Goal: Information Seeking & Learning: Learn about a topic

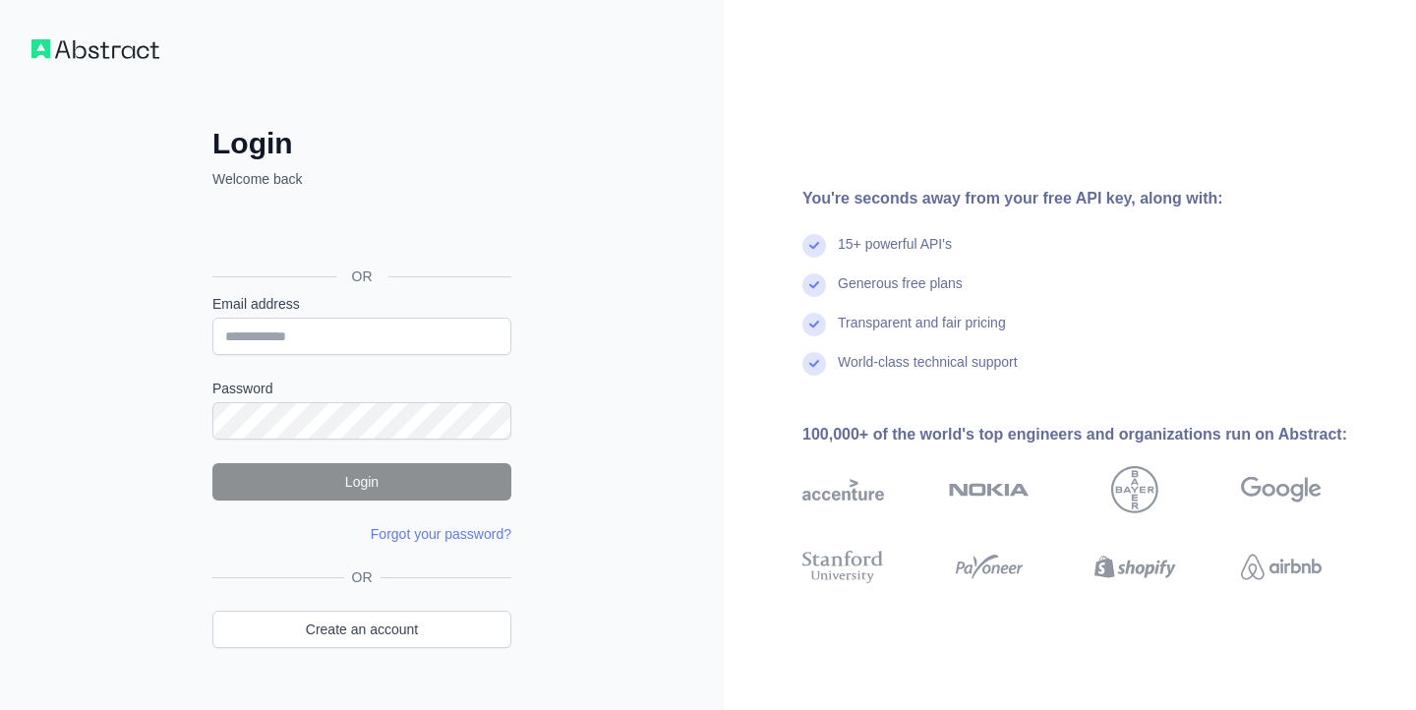
click at [371, 225] on div "Über Google anmelden. Wird in neuem Tab geöffnet." at bounding box center [359, 231] width 295 height 43
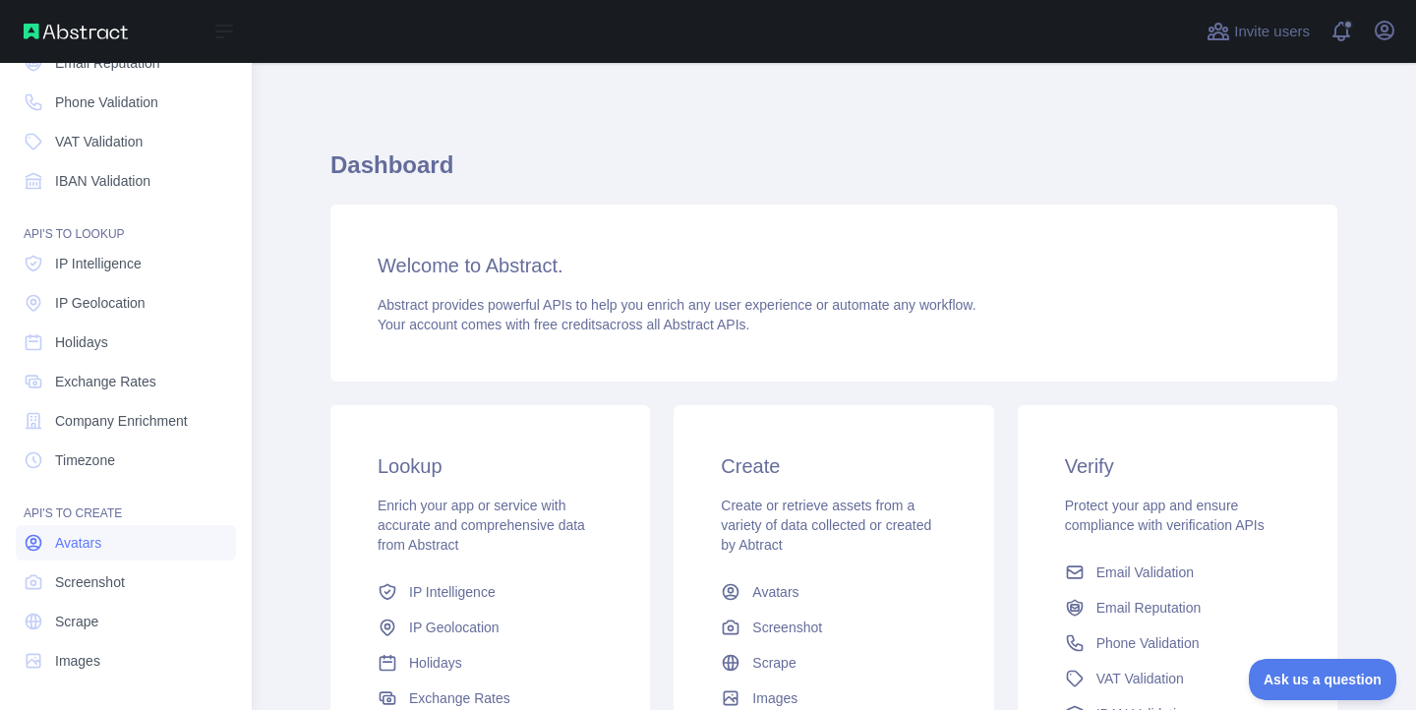
click at [83, 539] on span "Avatars" at bounding box center [78, 543] width 46 height 20
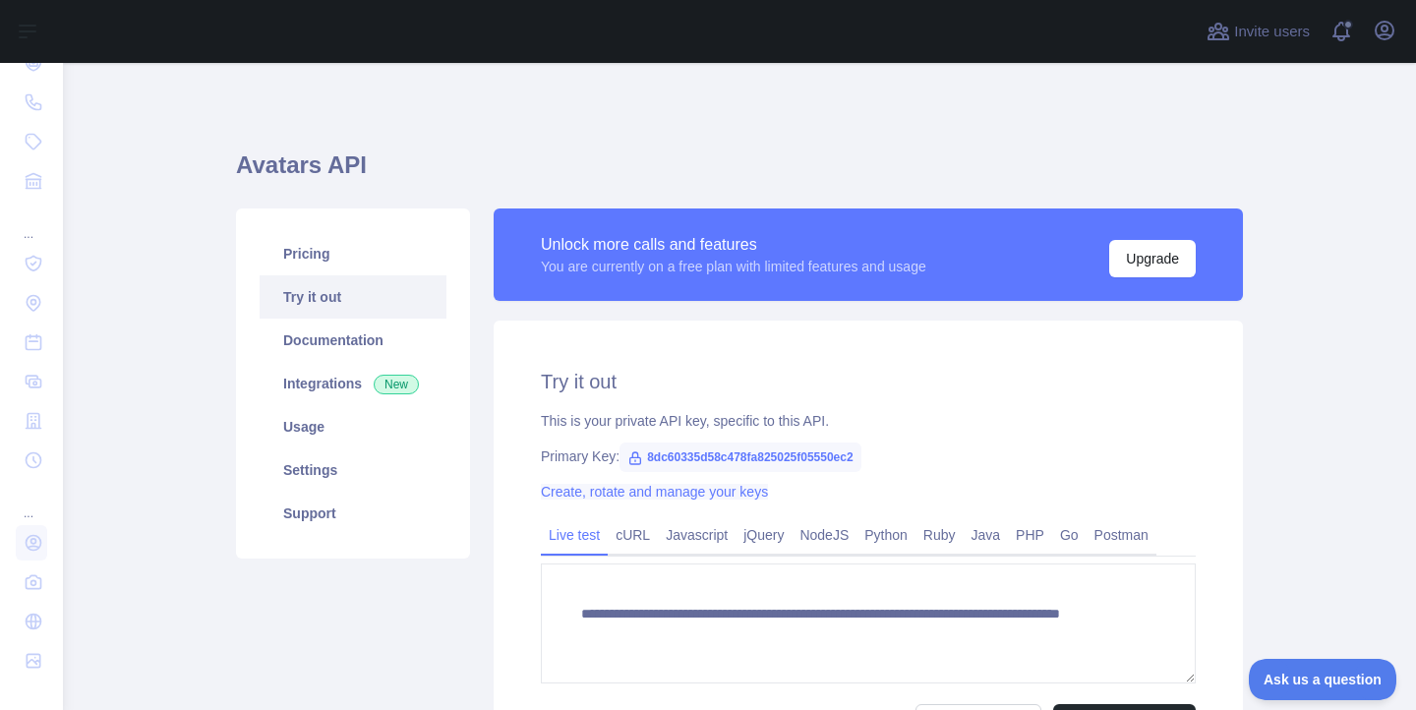
click at [570, 488] on link "Create, rotate and manage your keys" at bounding box center [654, 492] width 227 height 16
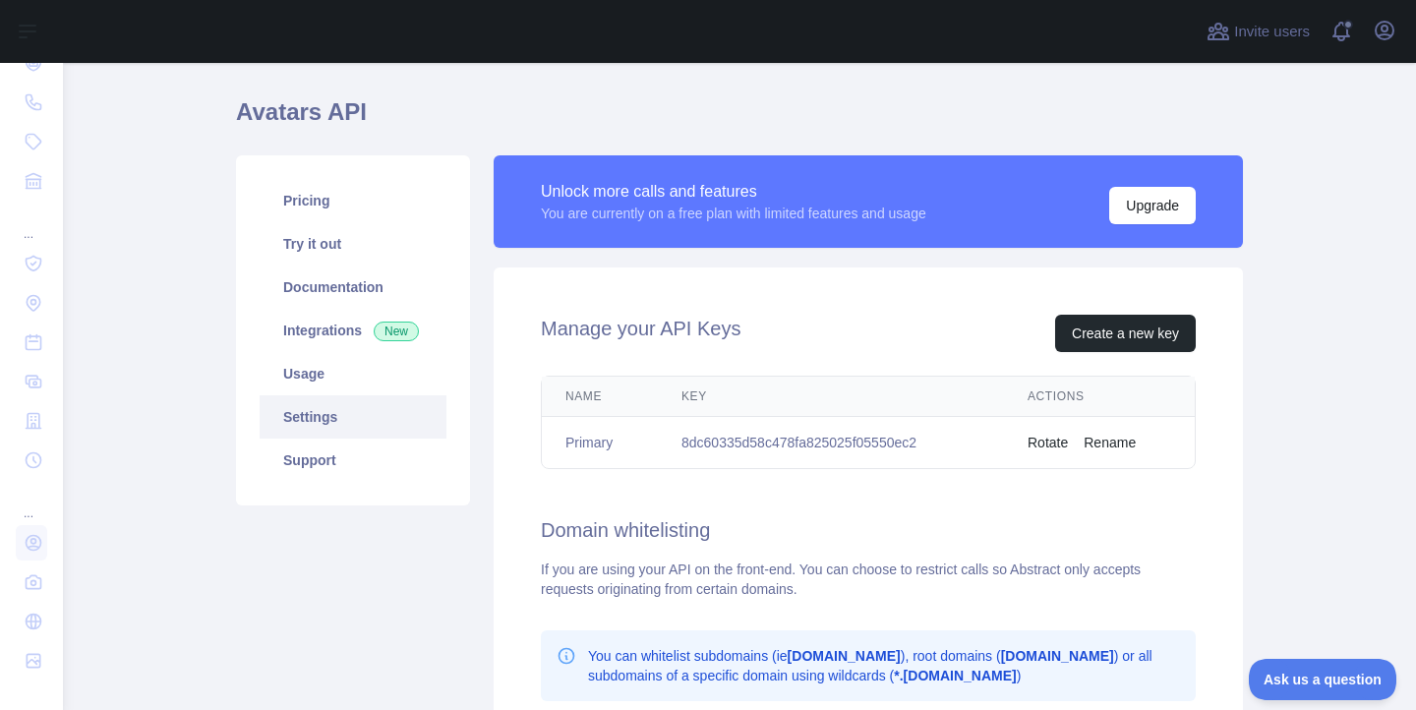
scroll to position [68, 0]
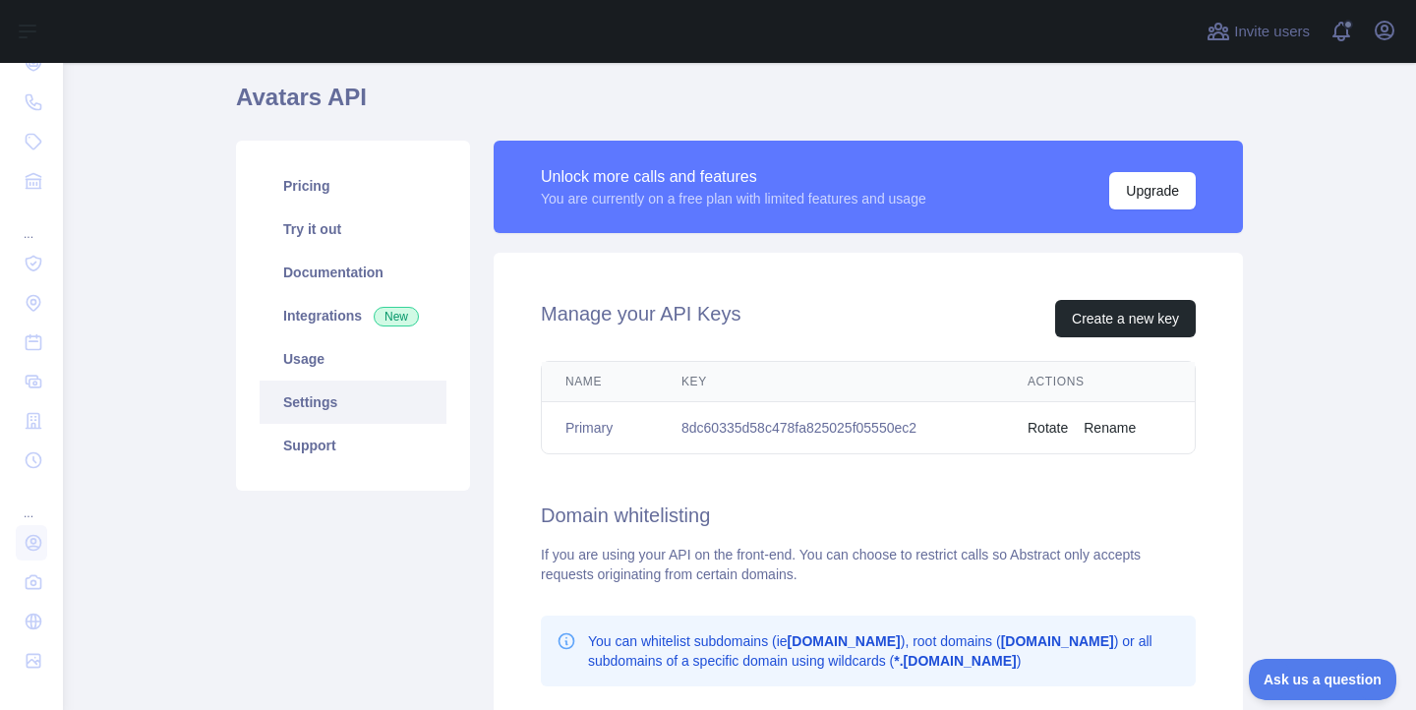
click at [1117, 430] on button "Rename" at bounding box center [1110, 428] width 52 height 20
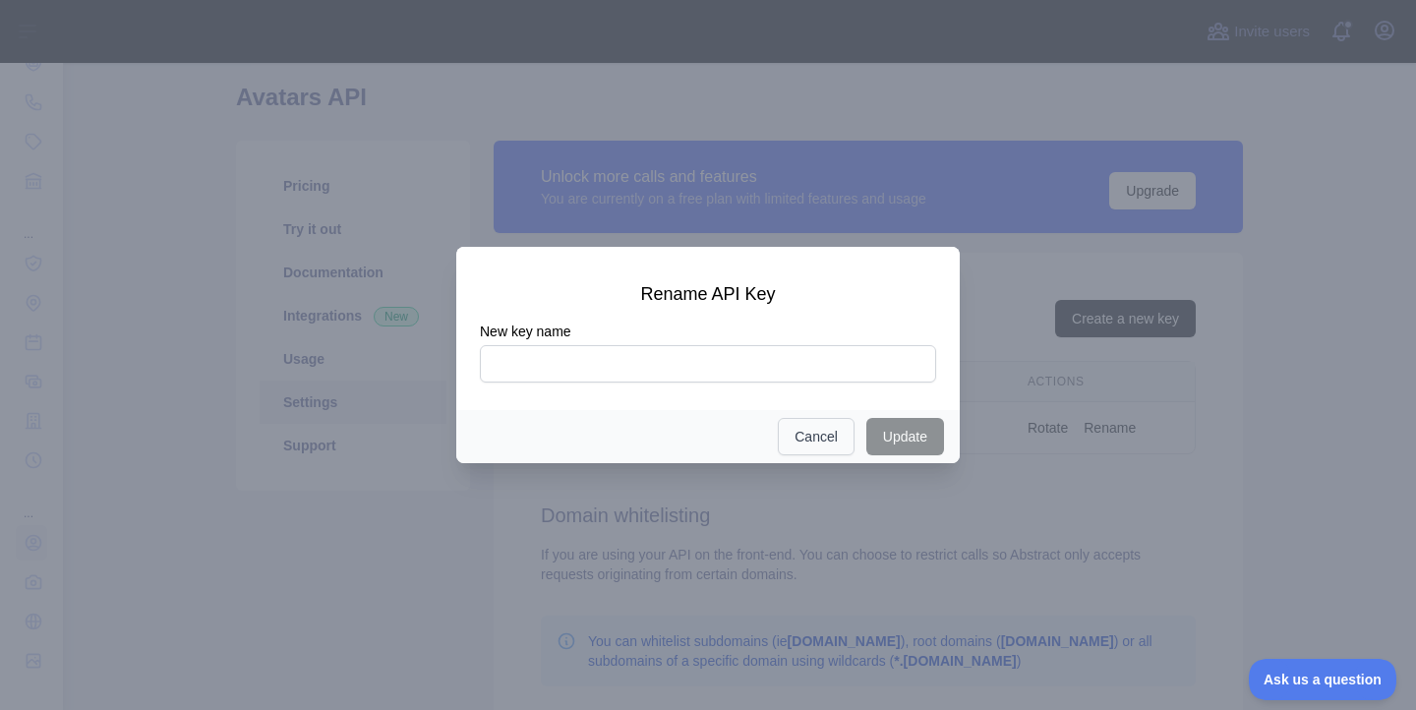
click at [813, 444] on button "Cancel" at bounding box center [816, 436] width 77 height 37
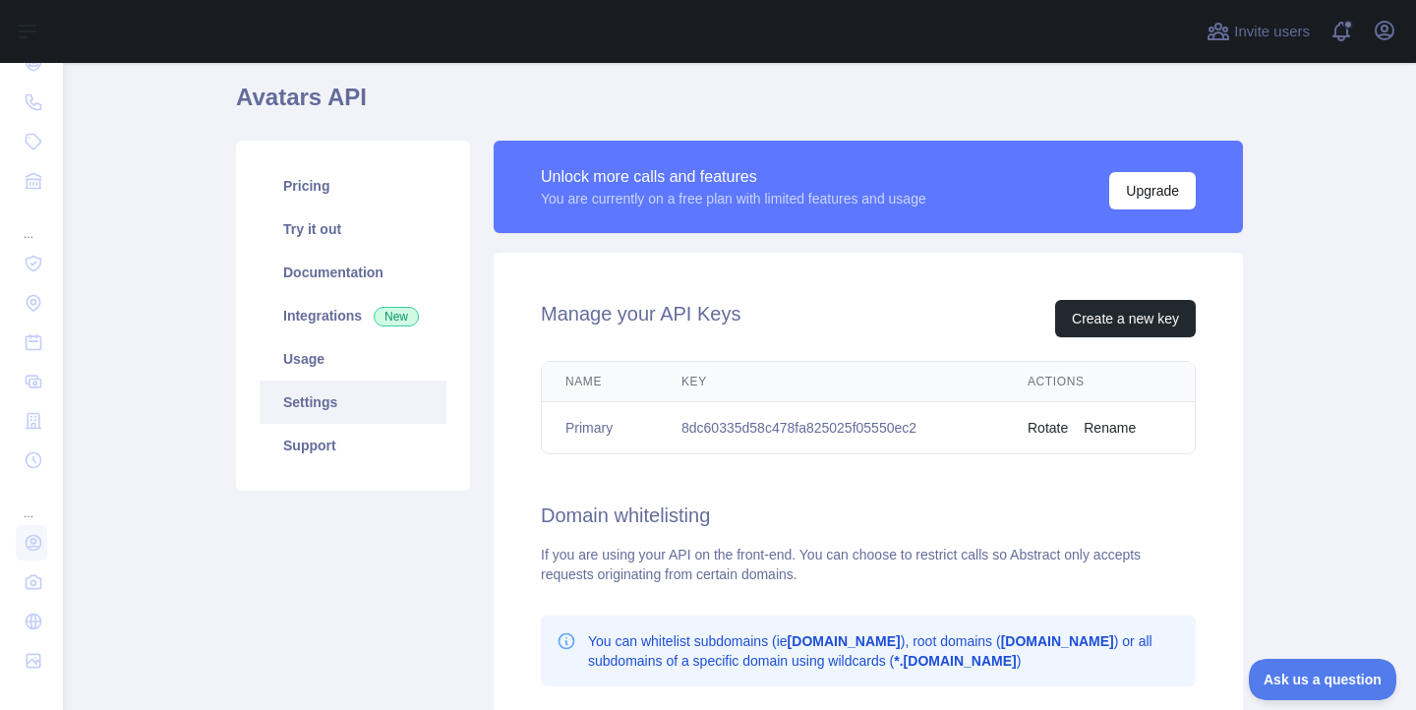
click at [1109, 432] on button "Rename" at bounding box center [1110, 428] width 52 height 20
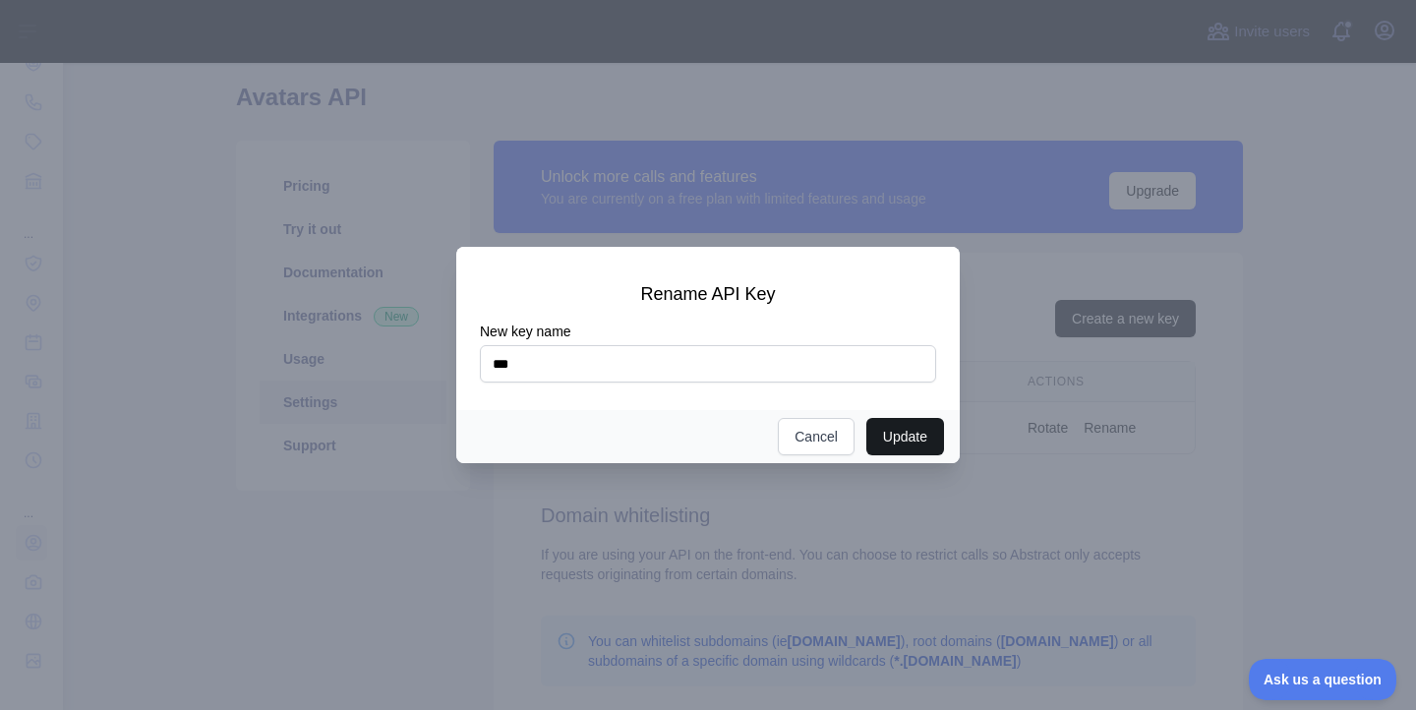
type input "***"
click at [897, 441] on button "Update" at bounding box center [905, 436] width 78 height 37
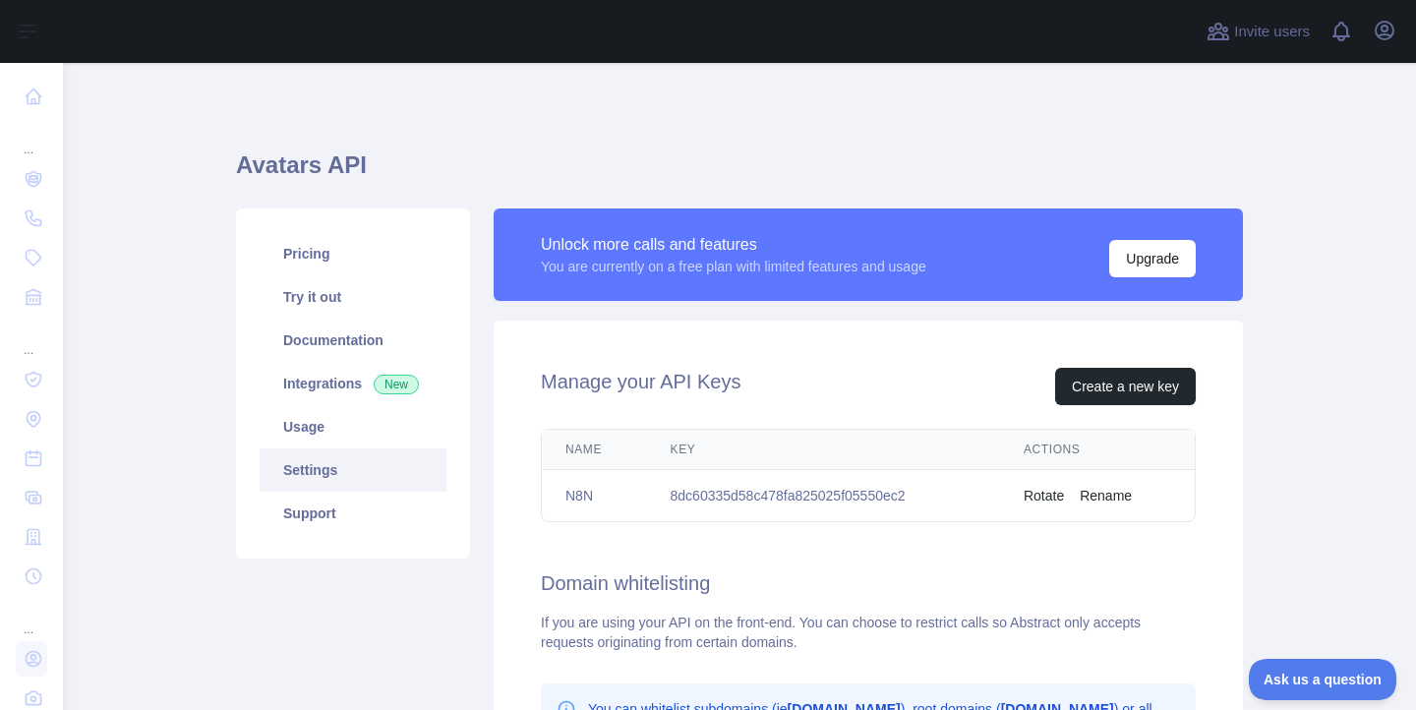
click at [847, 499] on td "8dc60335d58c478fa825025f05550ec2" at bounding box center [823, 496] width 353 height 52
click at [903, 499] on td "8dc60335d58c478fa825025f05550ec2" at bounding box center [823, 496] width 353 height 52
click at [896, 552] on div "Manage your API Keys Create a new key Name Key Actions N8N 8dc60335d58c478fa825…" at bounding box center [868, 672] width 749 height 703
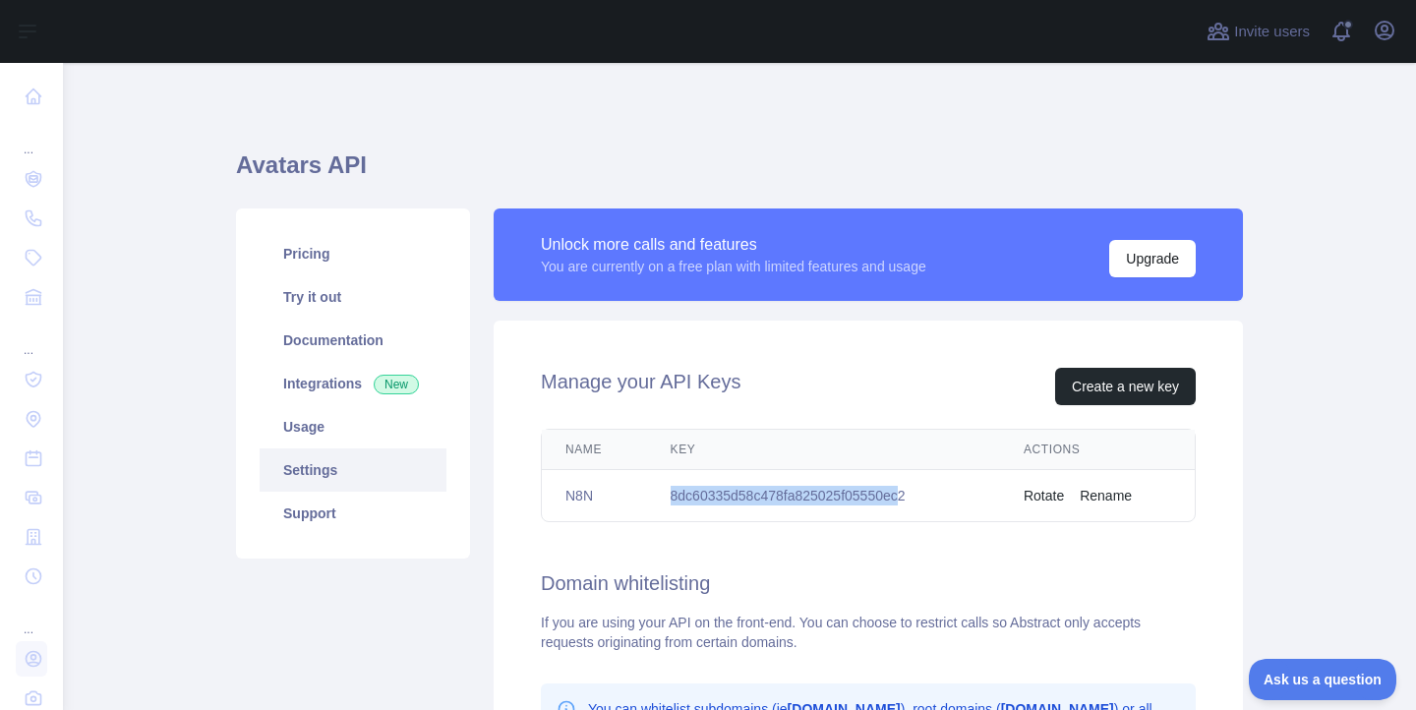
drag, startPoint x: 924, startPoint y: 496, endPoint x: 661, endPoint y: 486, distance: 262.8
click at [661, 486] on td "8dc60335d58c478fa825025f05550ec2" at bounding box center [823, 496] width 353 height 52
copy td "8dc60335d58c478fa825025f05550ec"
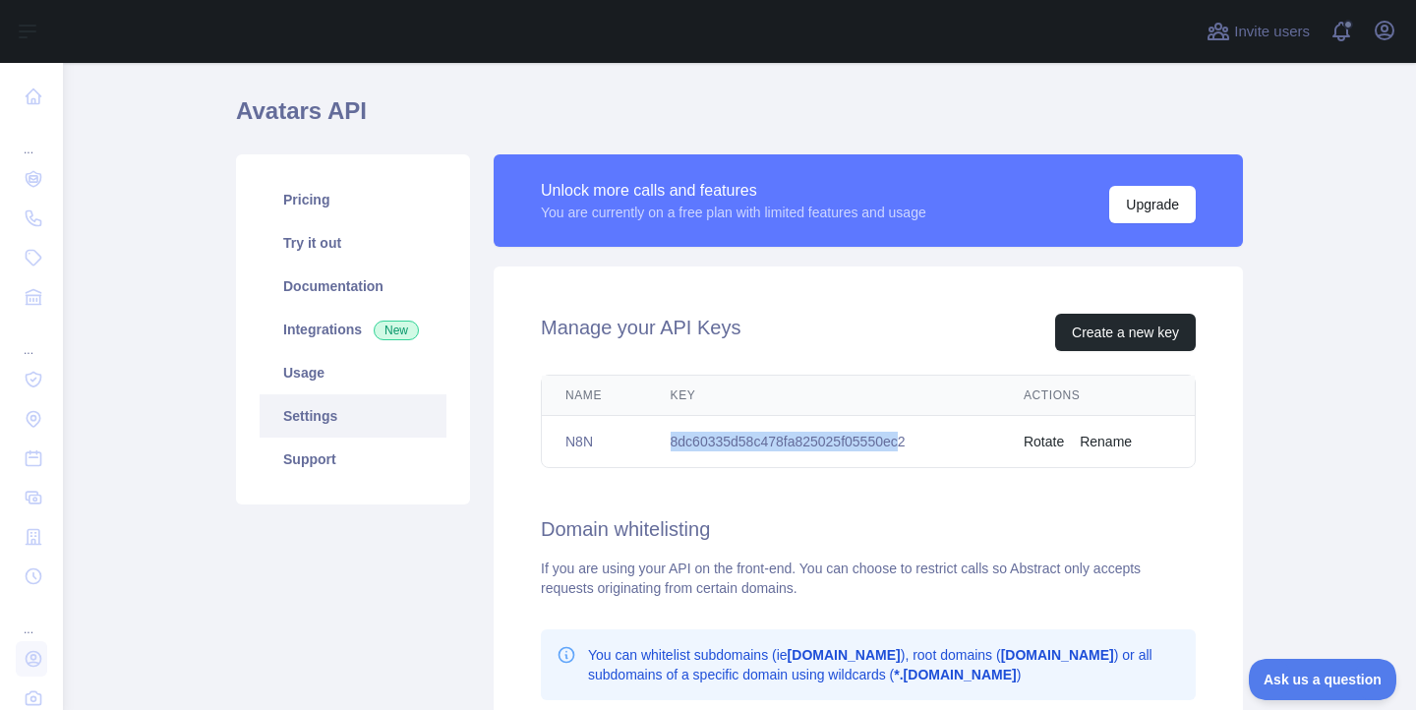
scroll to position [124, 0]
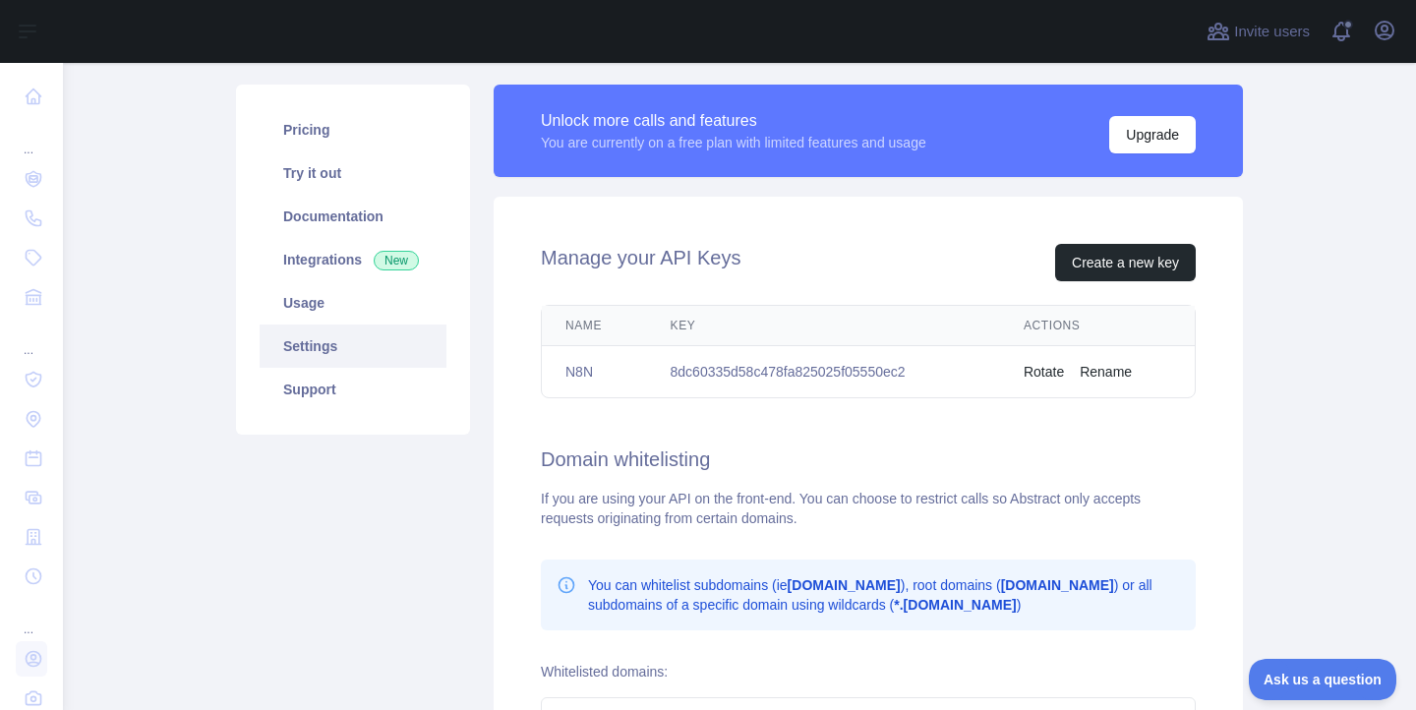
click at [762, 464] on h2 "Domain whitelisting" at bounding box center [868, 460] width 655 height 28
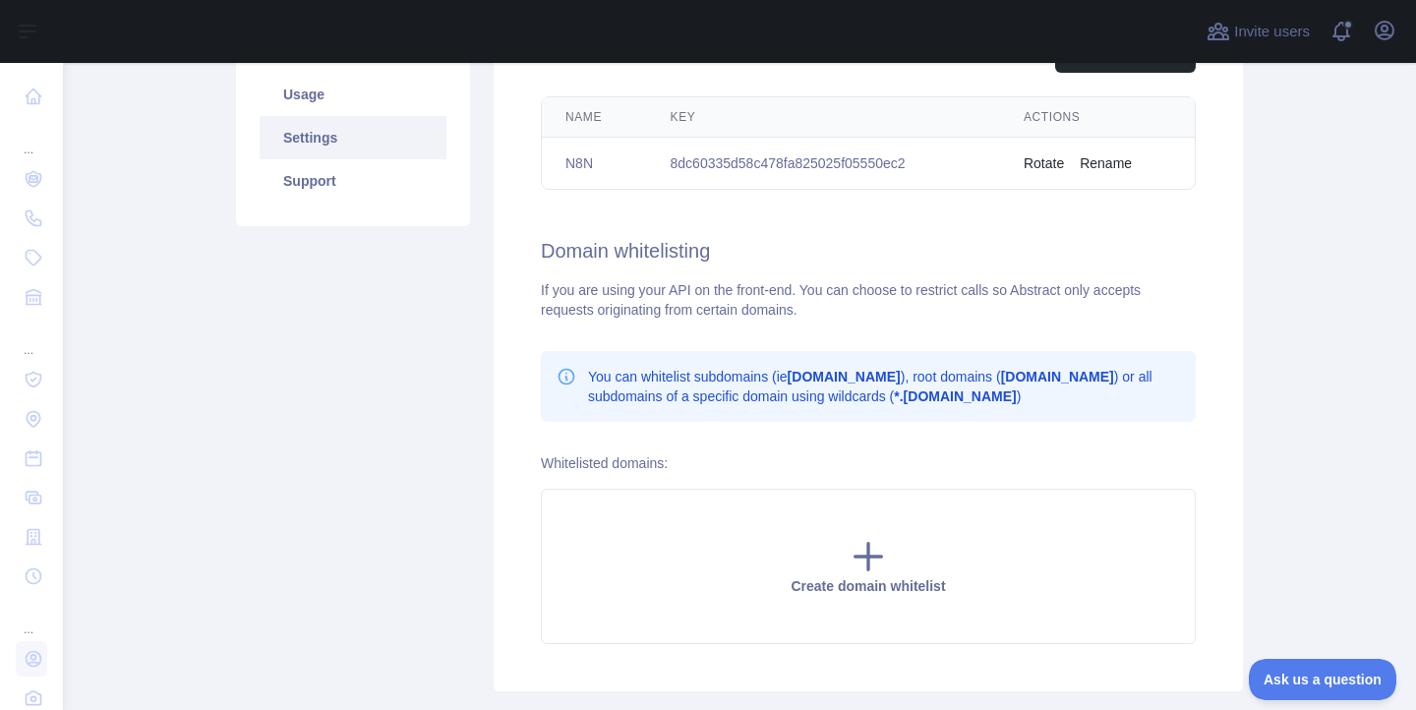
scroll to position [346, 0]
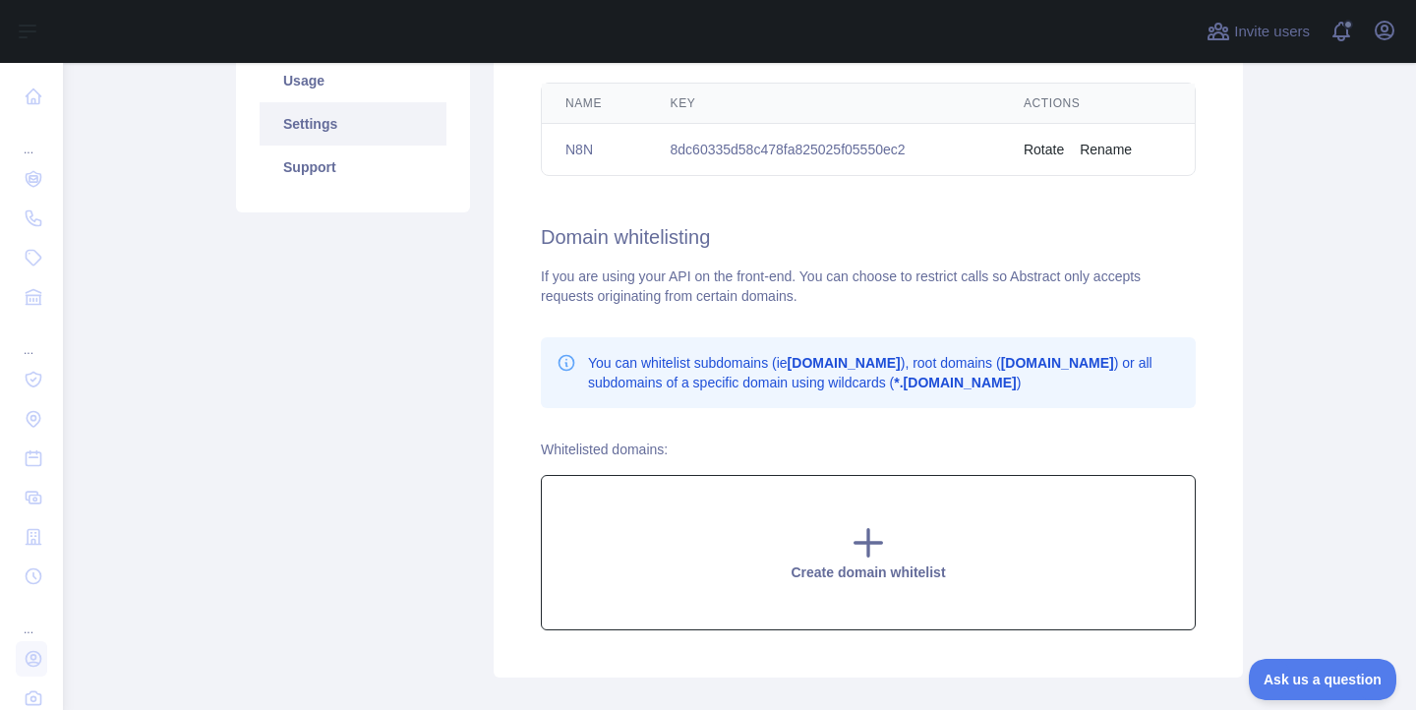
click at [866, 544] on icon at bounding box center [869, 543] width 27 height 27
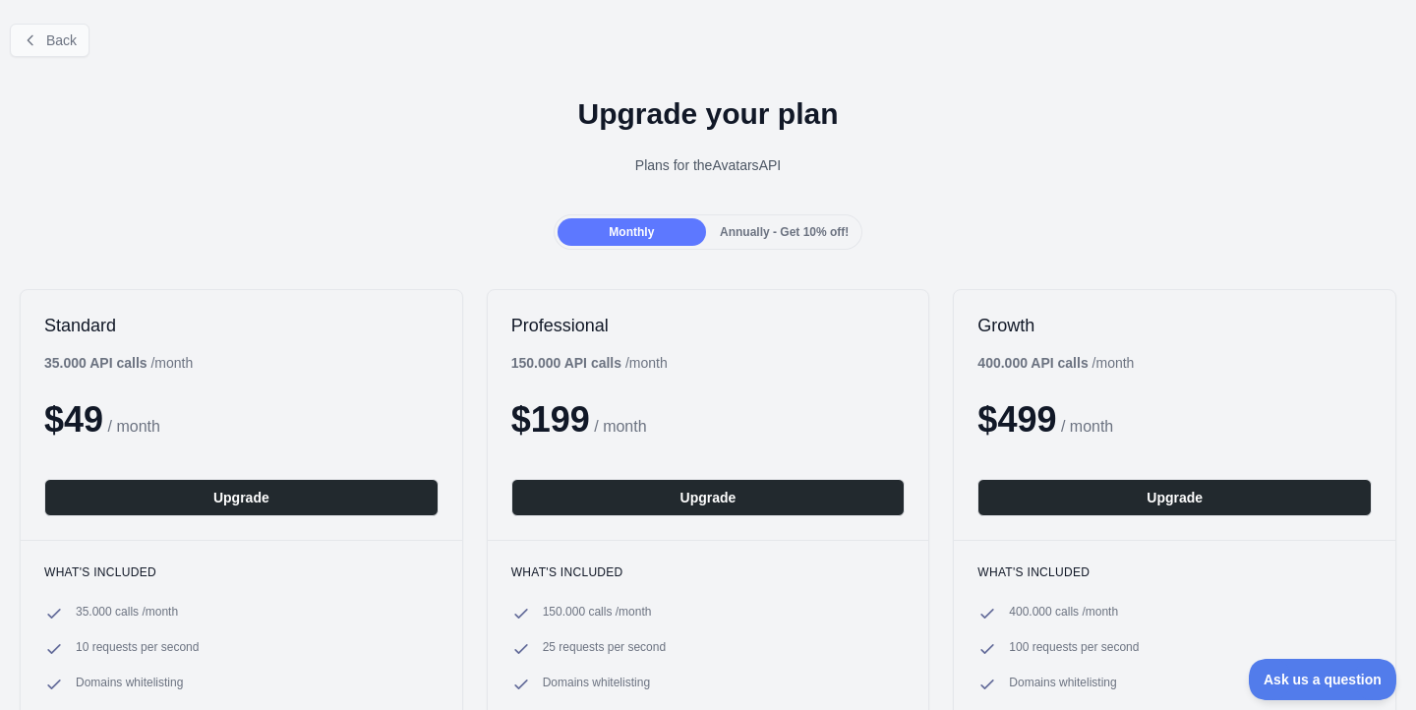
click at [65, 37] on span "Back" at bounding box center [61, 40] width 30 height 16
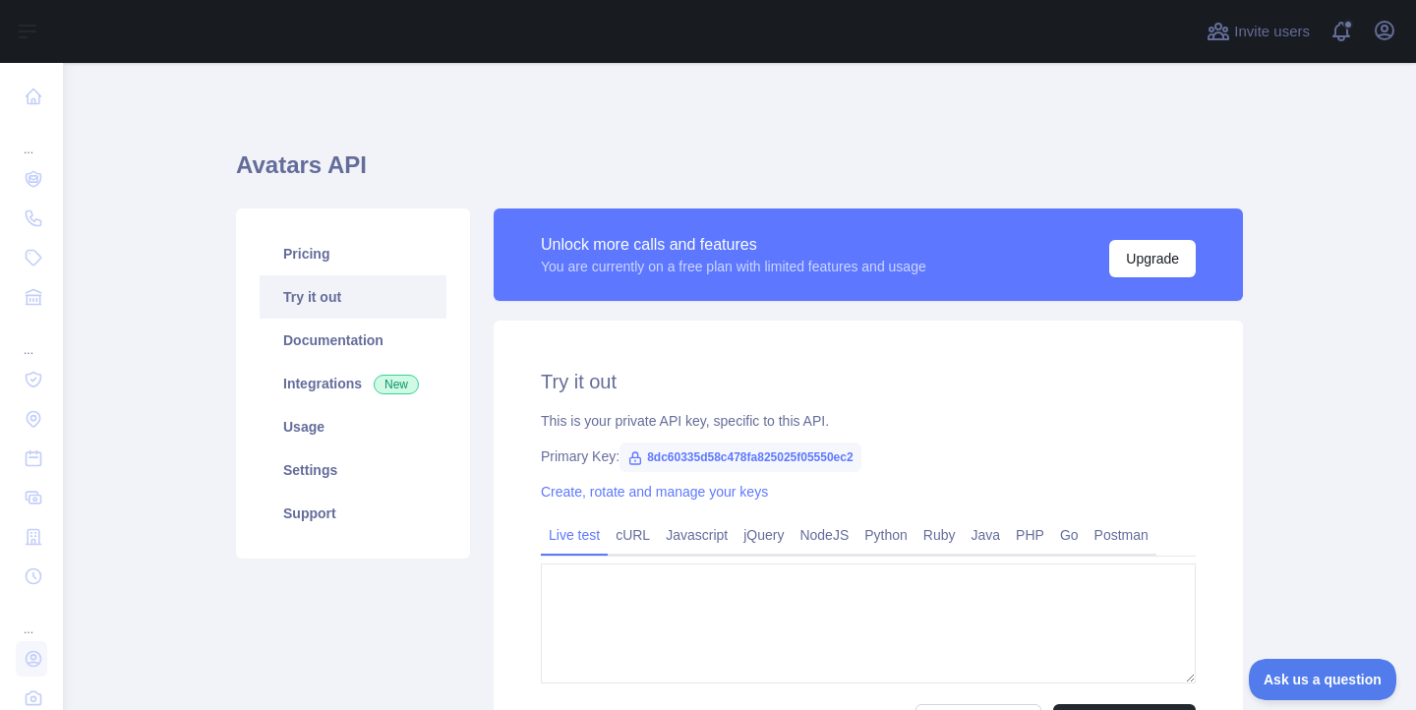
type textarea "**********"
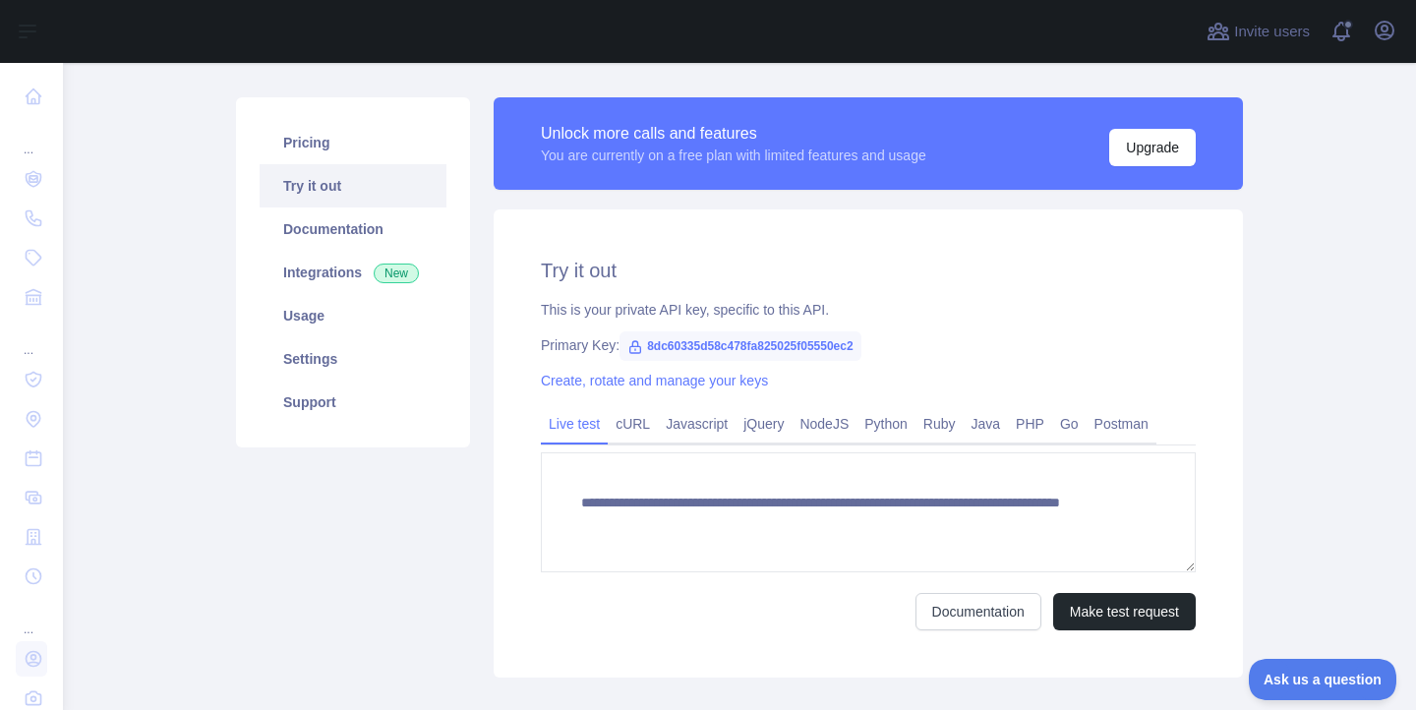
scroll to position [123, 0]
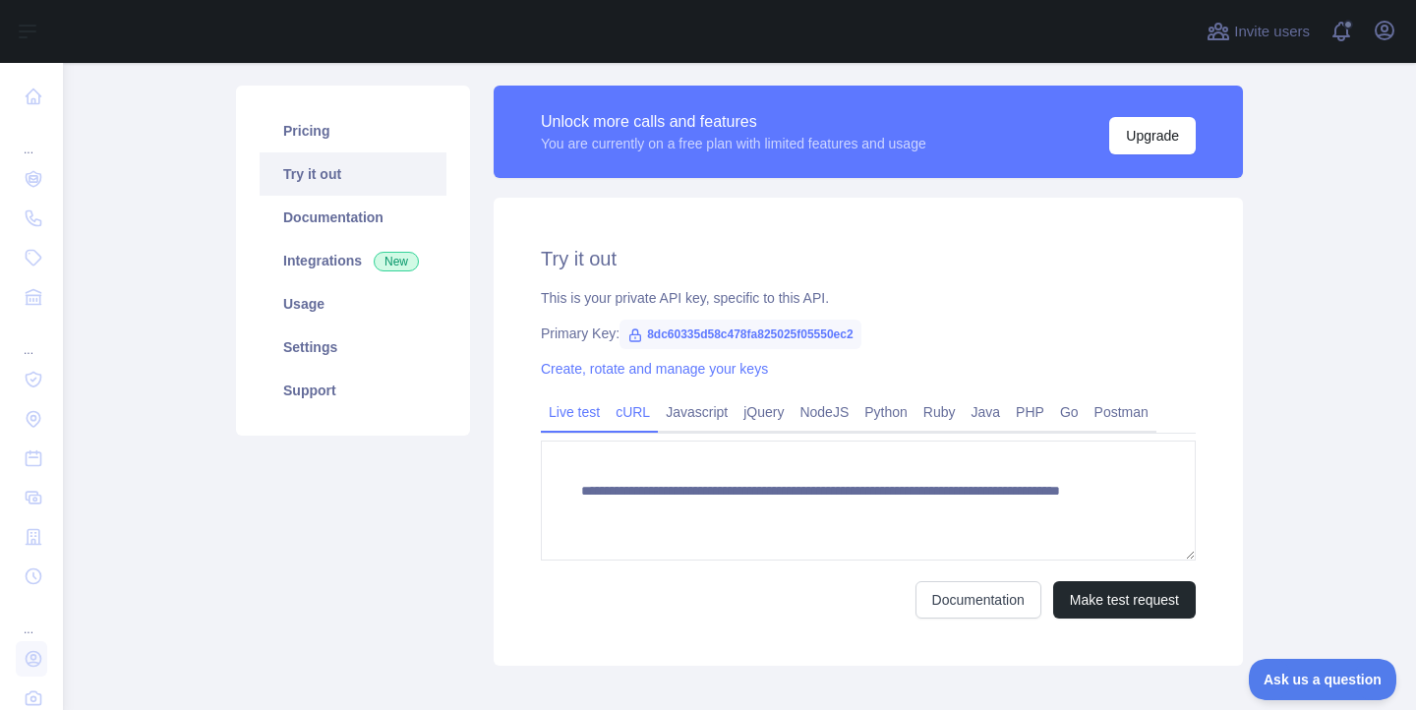
click at [634, 418] on link "cURL" at bounding box center [633, 411] width 50 height 31
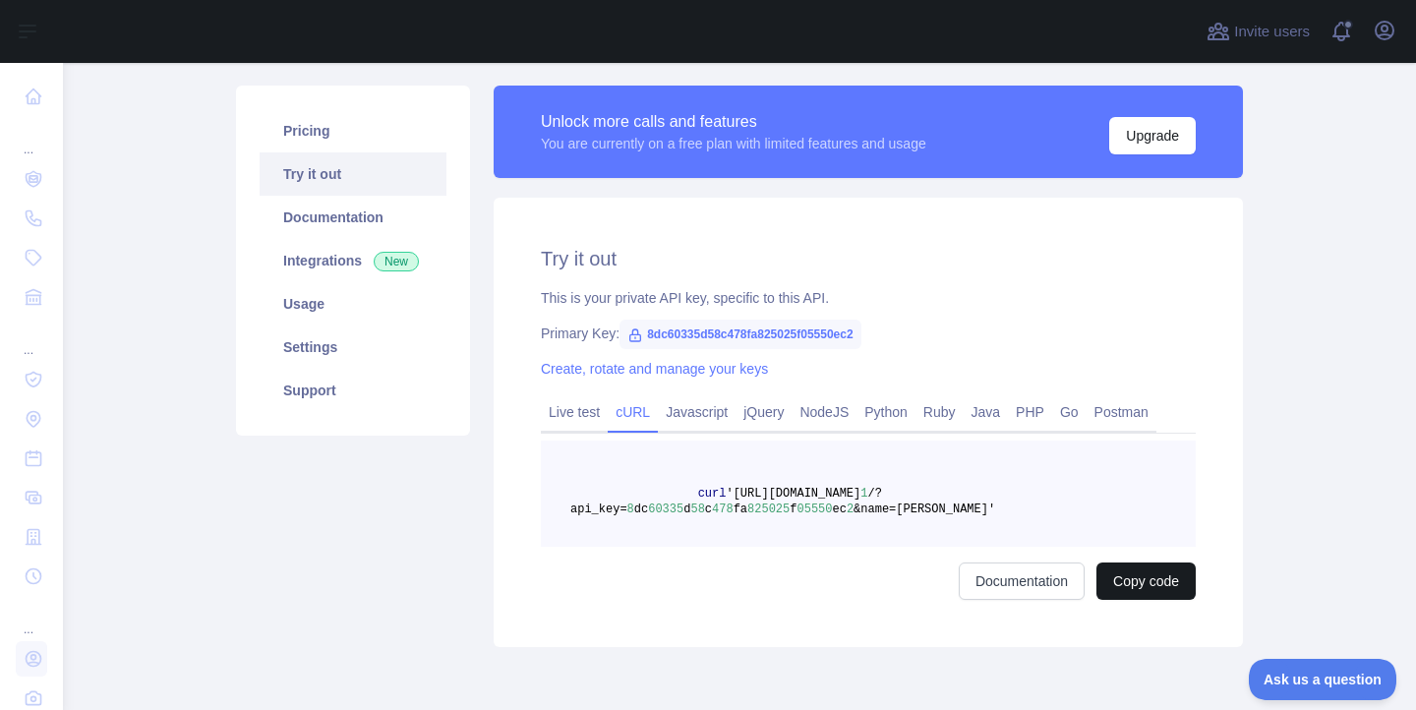
click at [1166, 583] on button "Copy code" at bounding box center [1146, 581] width 99 height 37
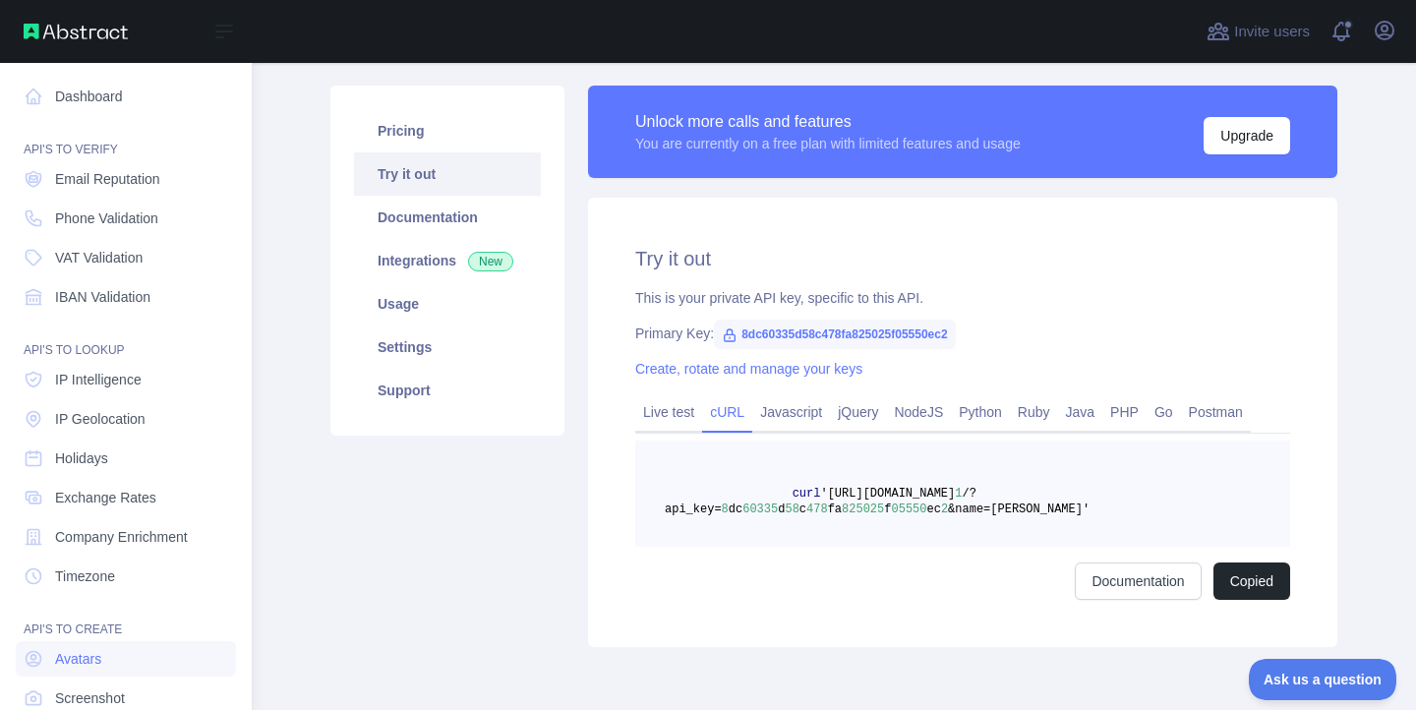
scroll to position [0, 0]
click at [125, 189] on link "Email Reputation" at bounding box center [126, 178] width 220 height 35
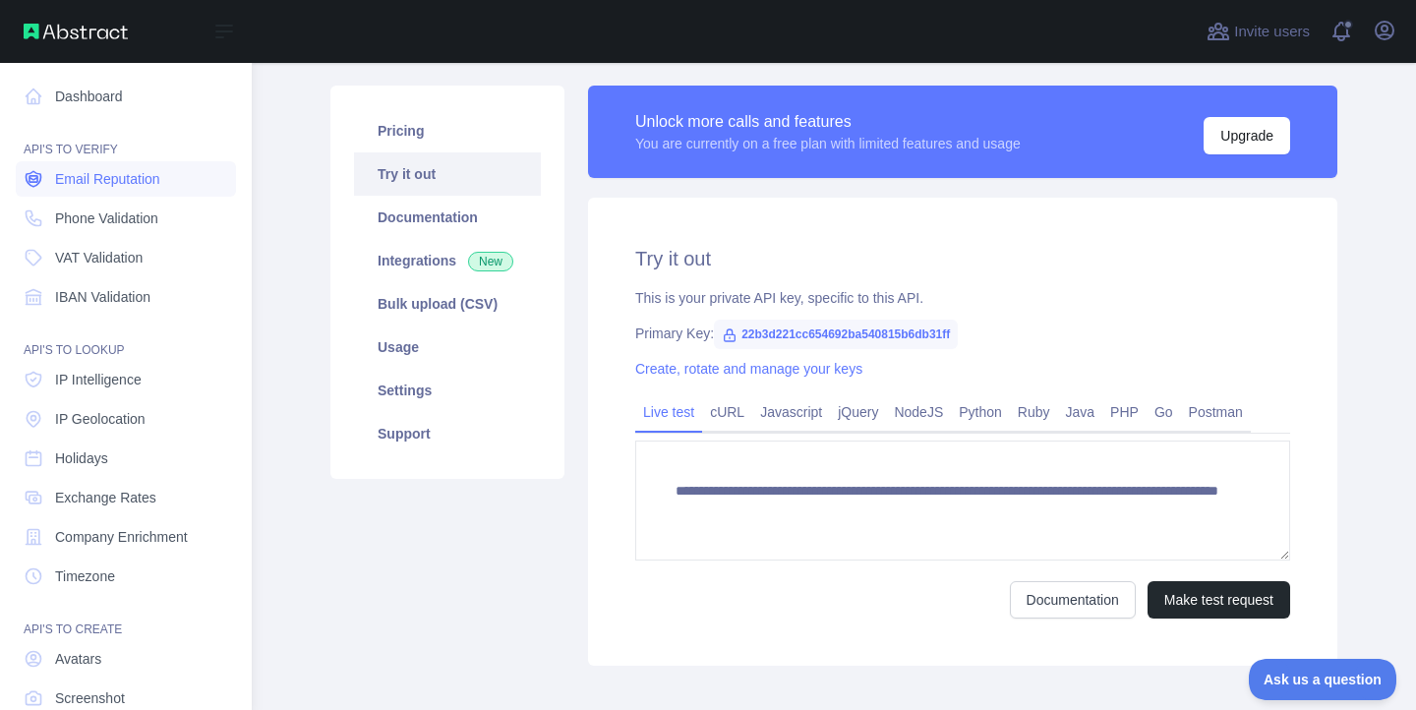
scroll to position [37, 0]
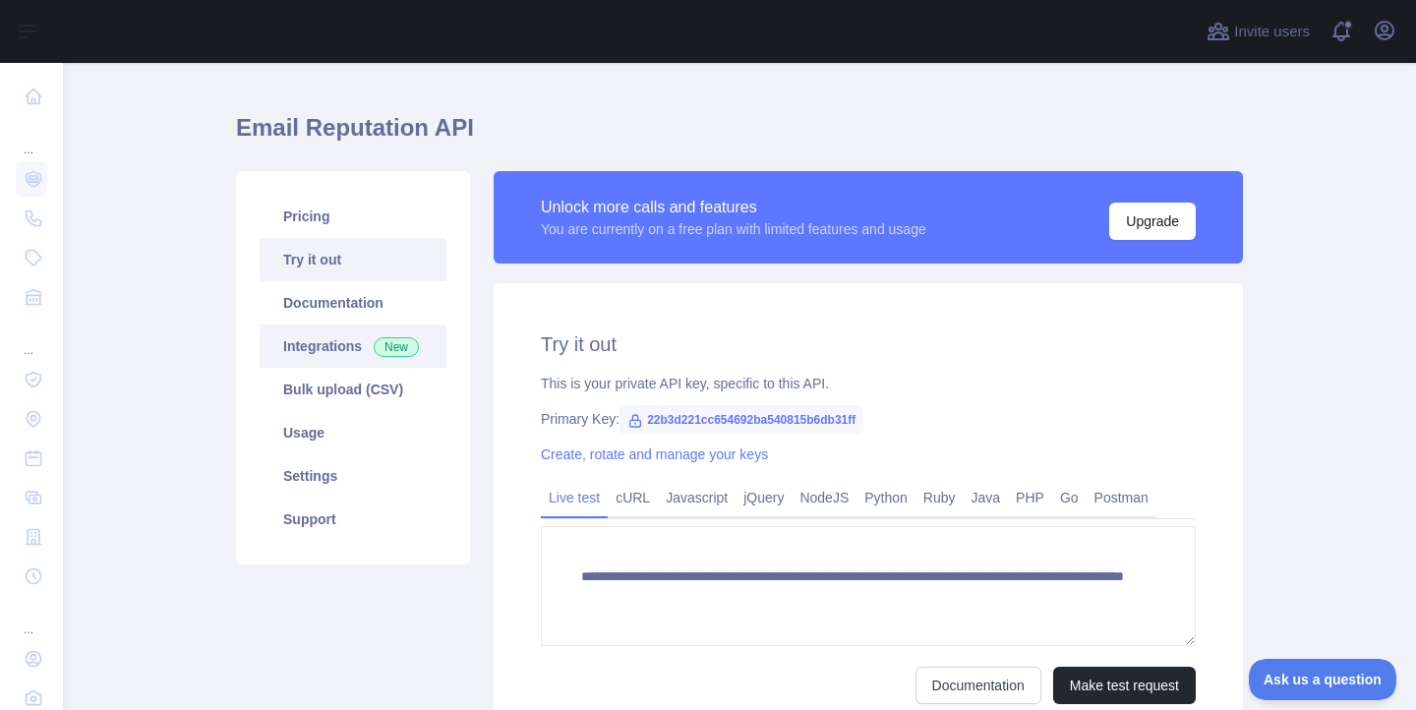
click at [357, 362] on link "Integrations New" at bounding box center [353, 346] width 187 height 43
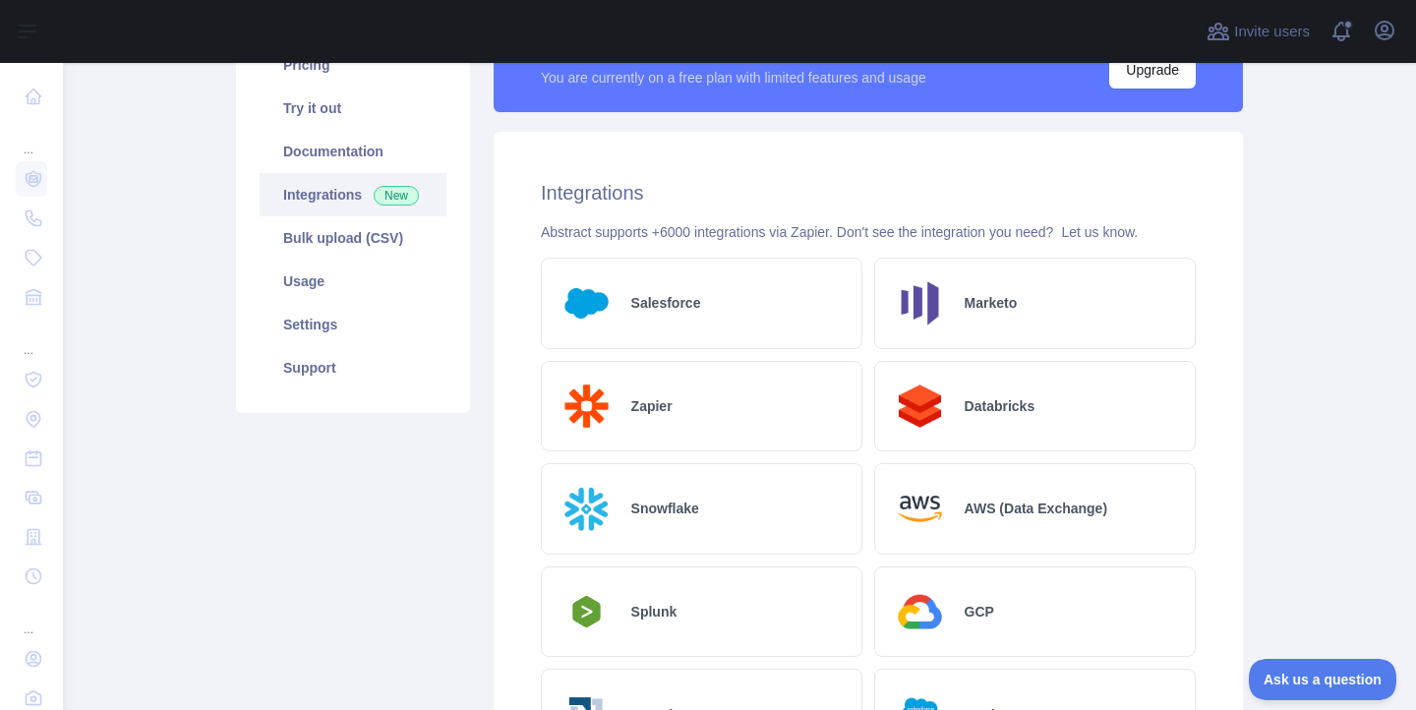
scroll to position [219, 0]
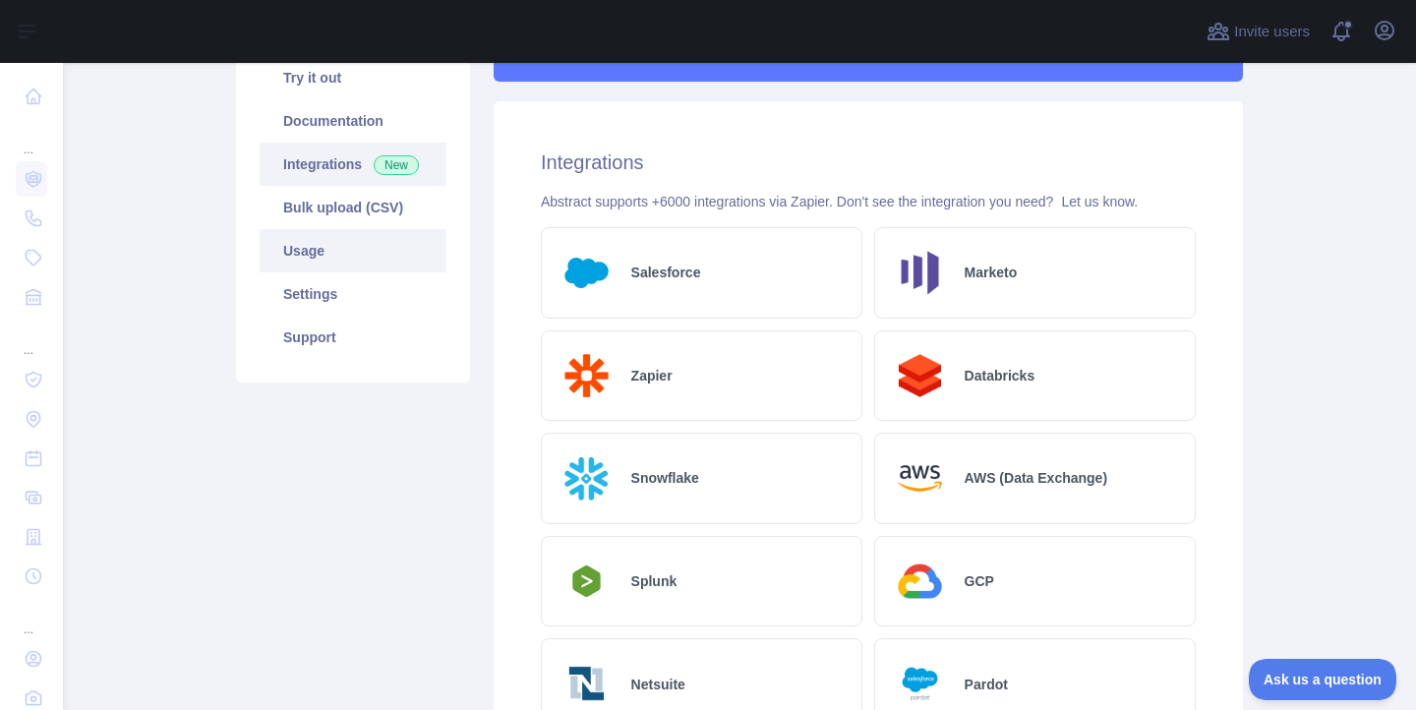
click at [335, 260] on link "Usage" at bounding box center [353, 250] width 187 height 43
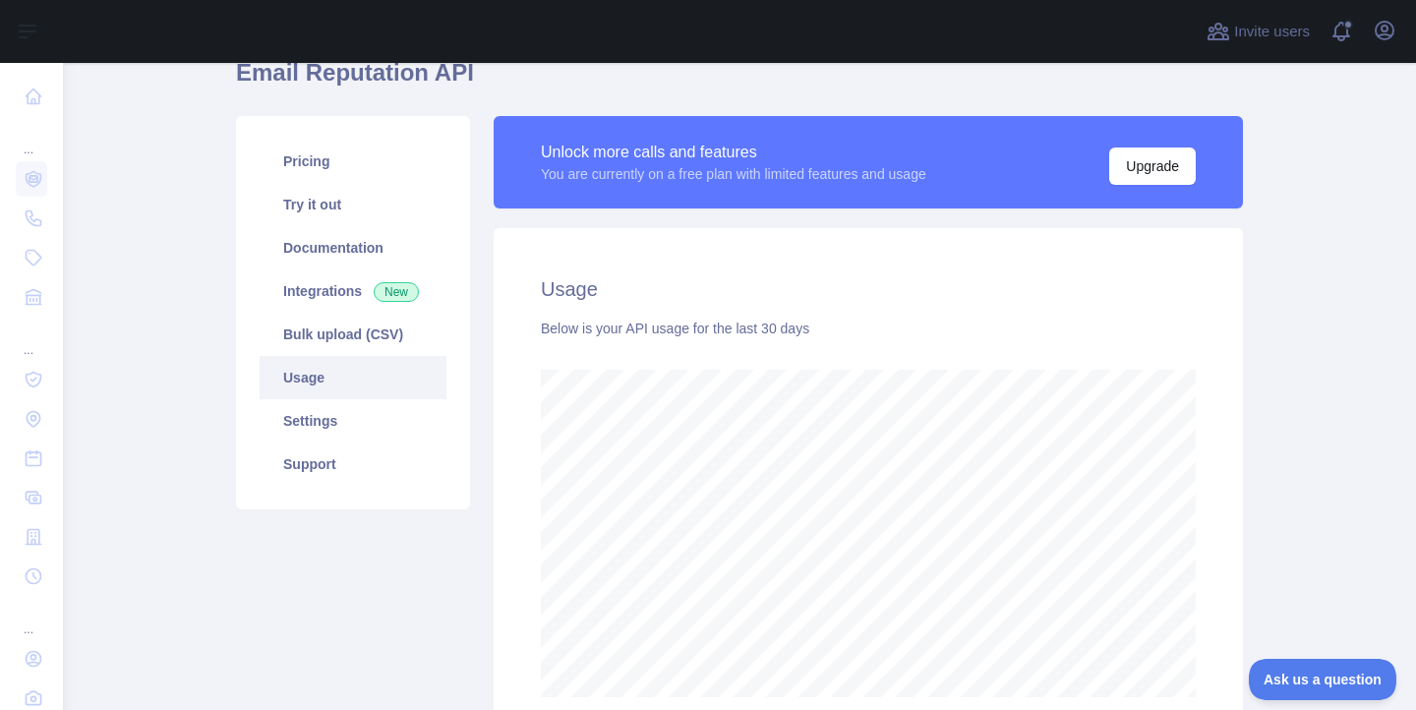
scroll to position [647, 1353]
click at [338, 334] on link "Bulk upload (CSV)" at bounding box center [353, 334] width 187 height 43
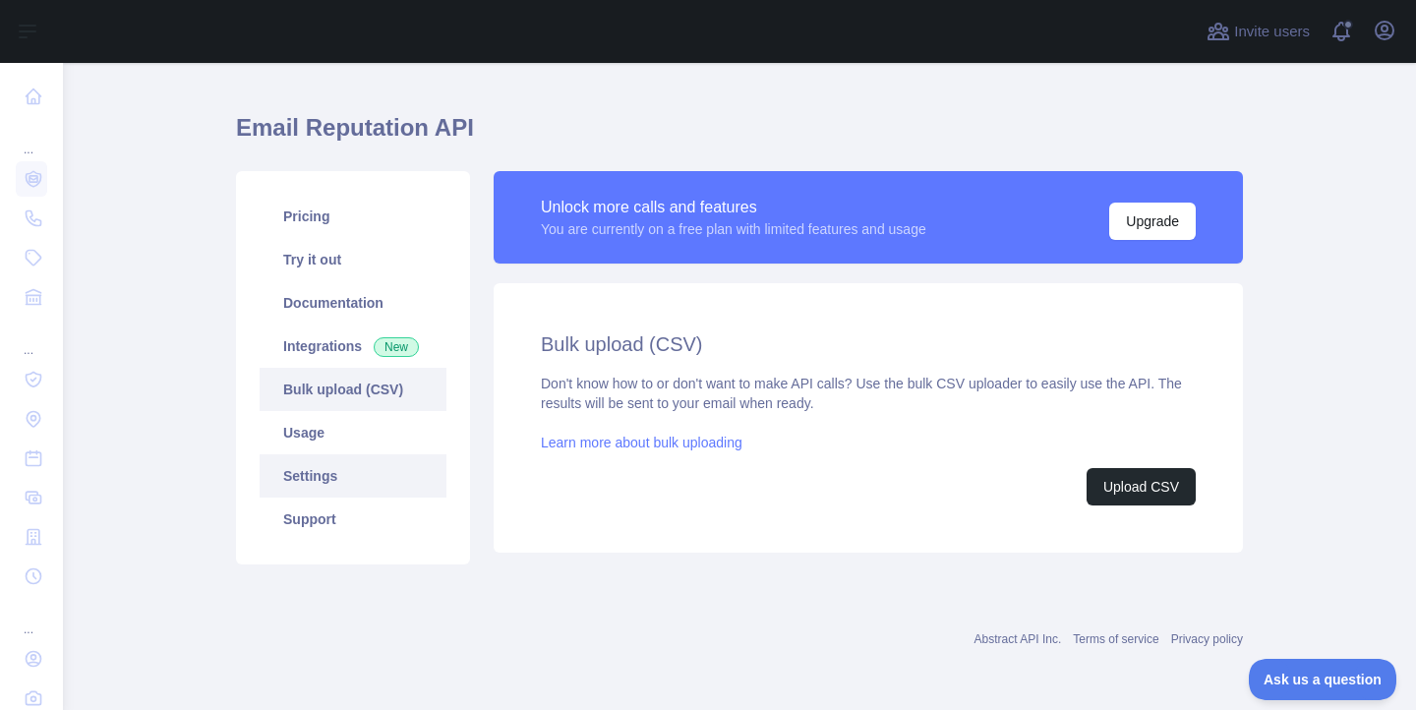
click at [320, 474] on link "Settings" at bounding box center [353, 475] width 187 height 43
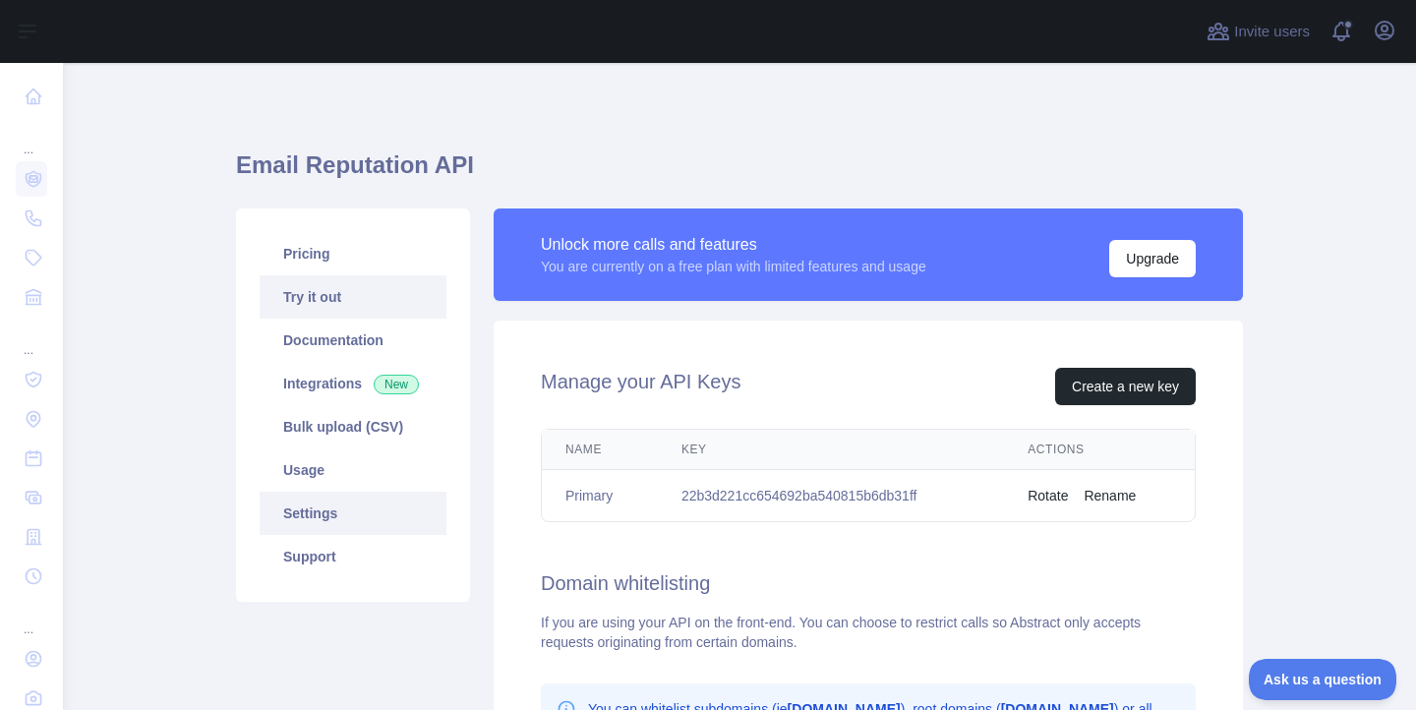
click at [369, 302] on link "Try it out" at bounding box center [353, 296] width 187 height 43
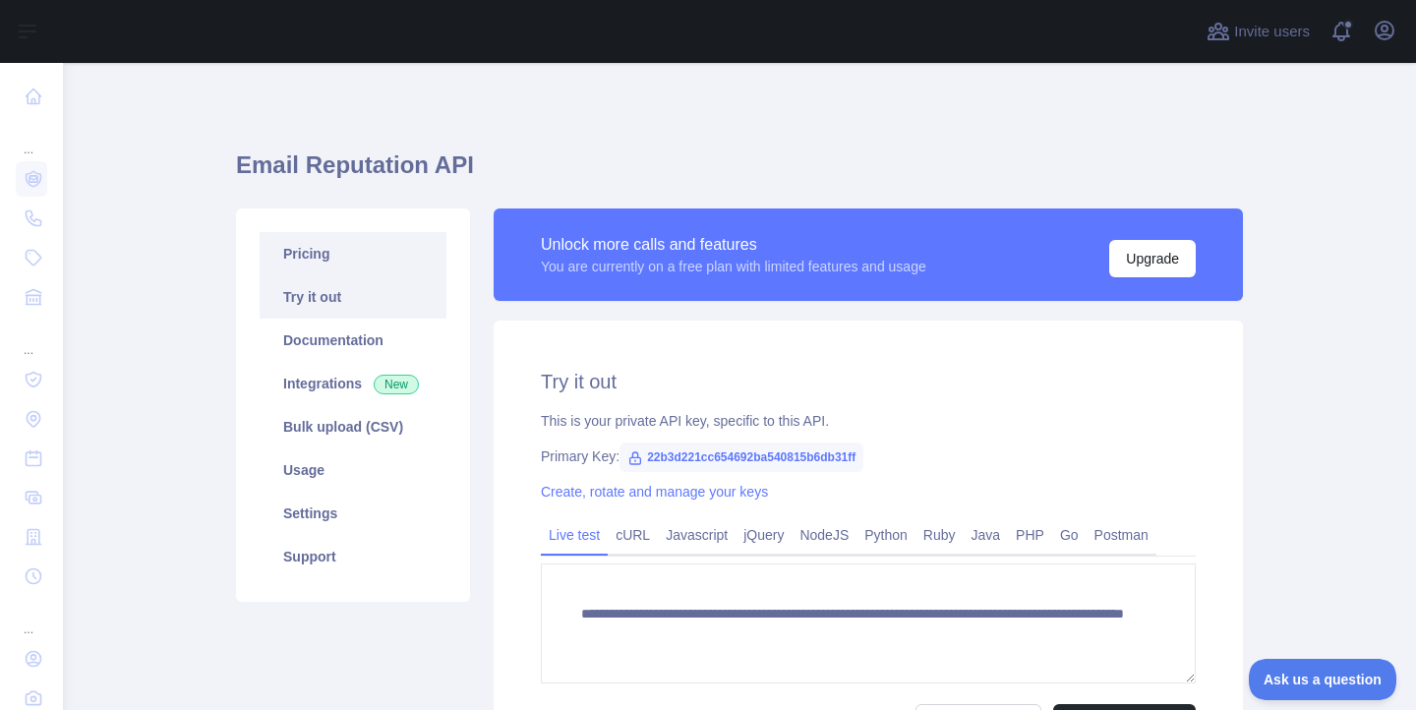
click at [349, 254] on link "Pricing" at bounding box center [353, 253] width 187 height 43
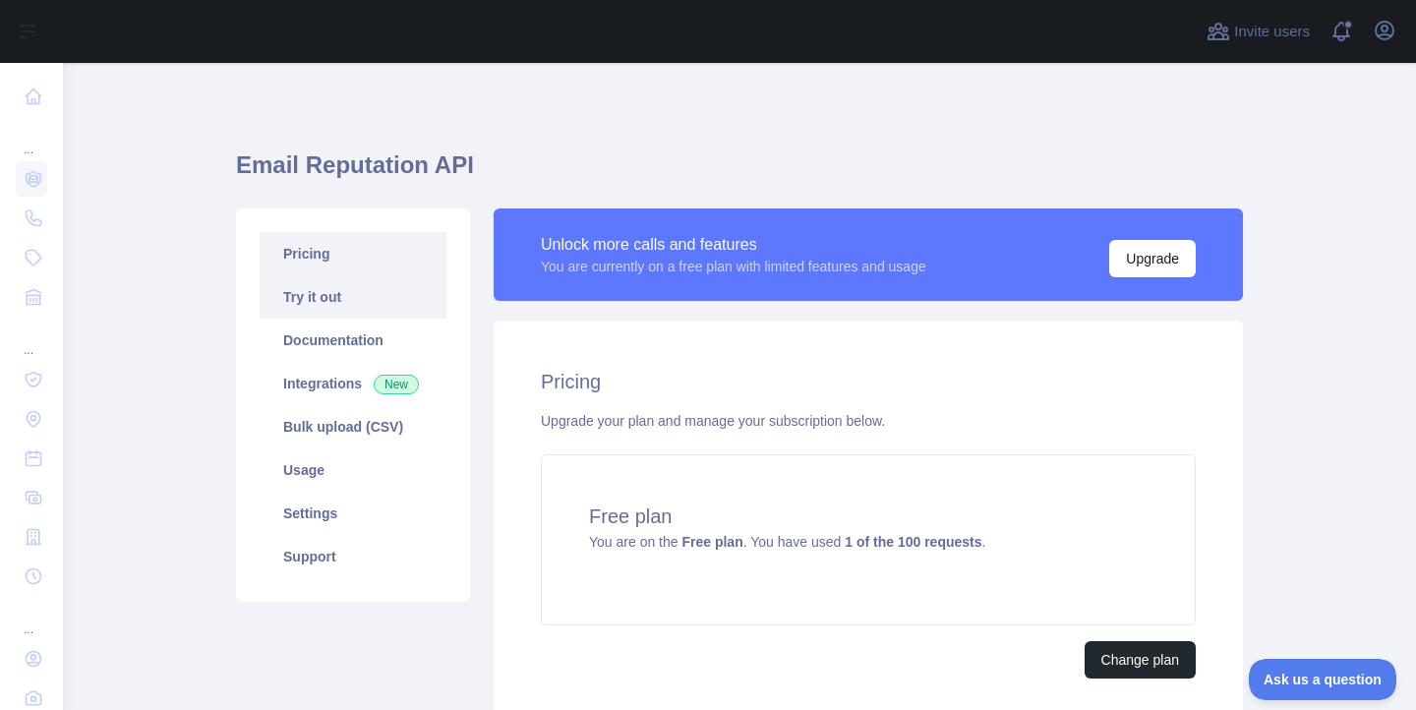
click at [346, 285] on link "Try it out" at bounding box center [353, 296] width 187 height 43
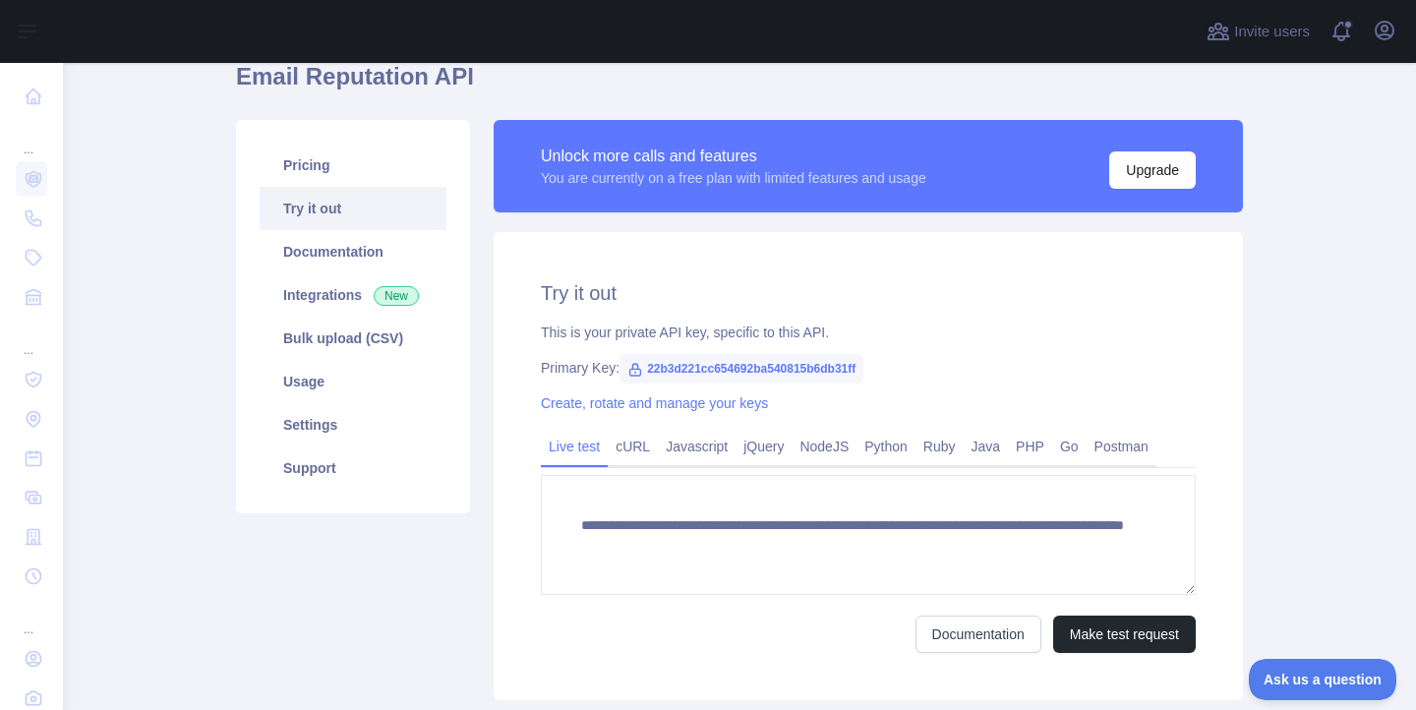
scroll to position [90, 0]
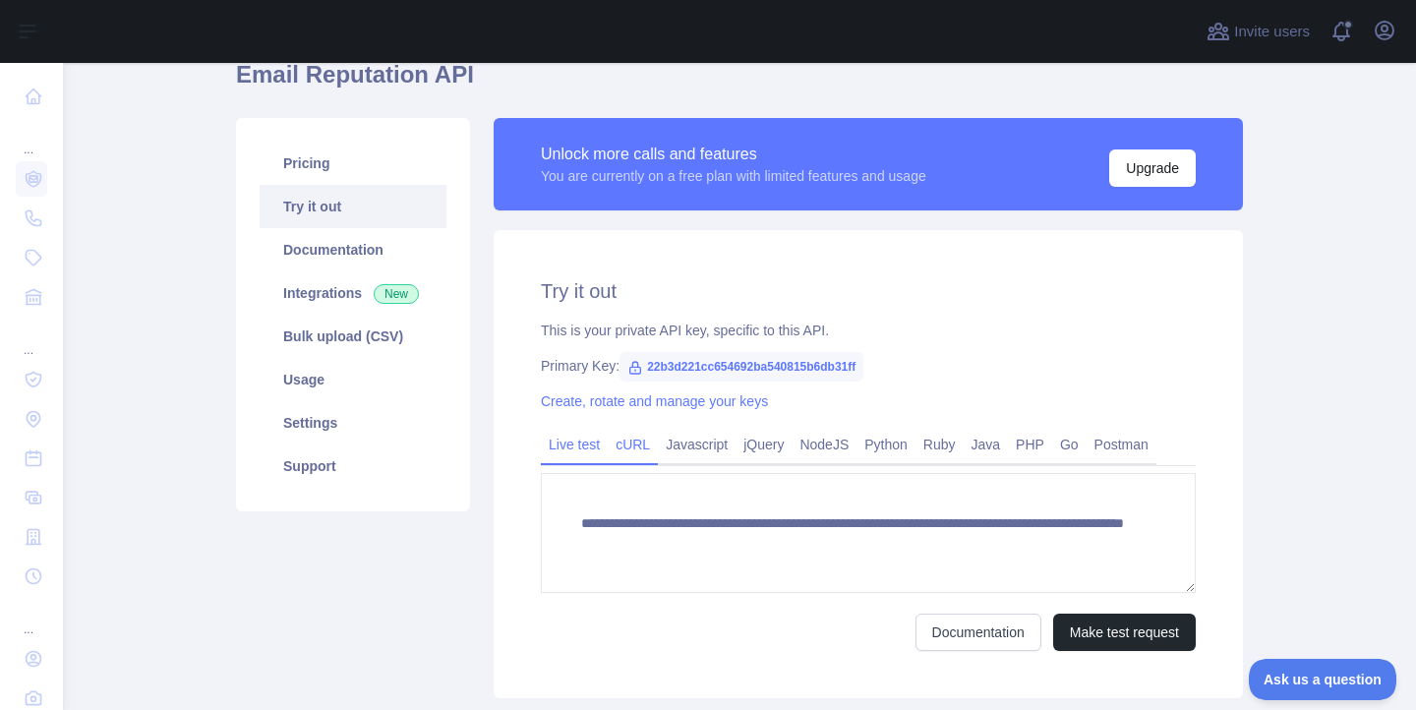
click at [640, 451] on link "cURL" at bounding box center [633, 444] width 50 height 31
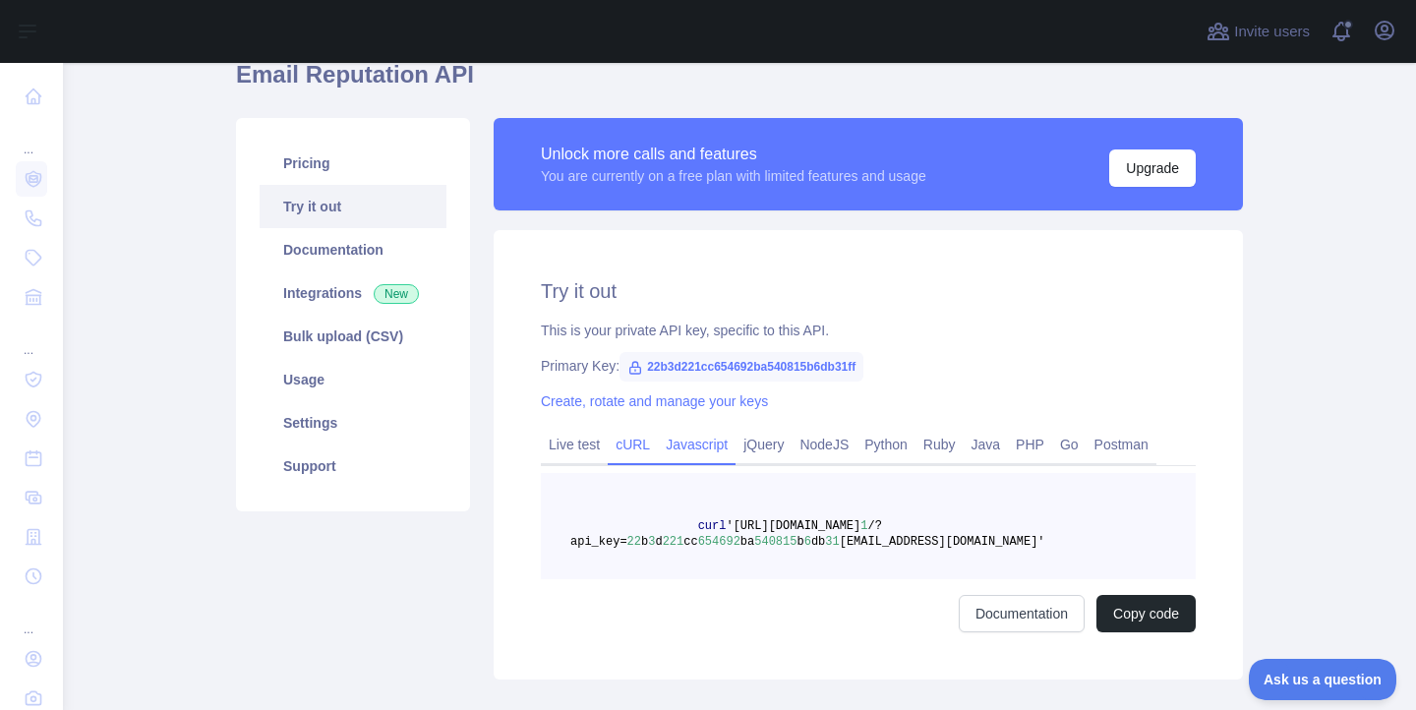
click at [699, 445] on link "Javascript" at bounding box center [697, 444] width 78 height 31
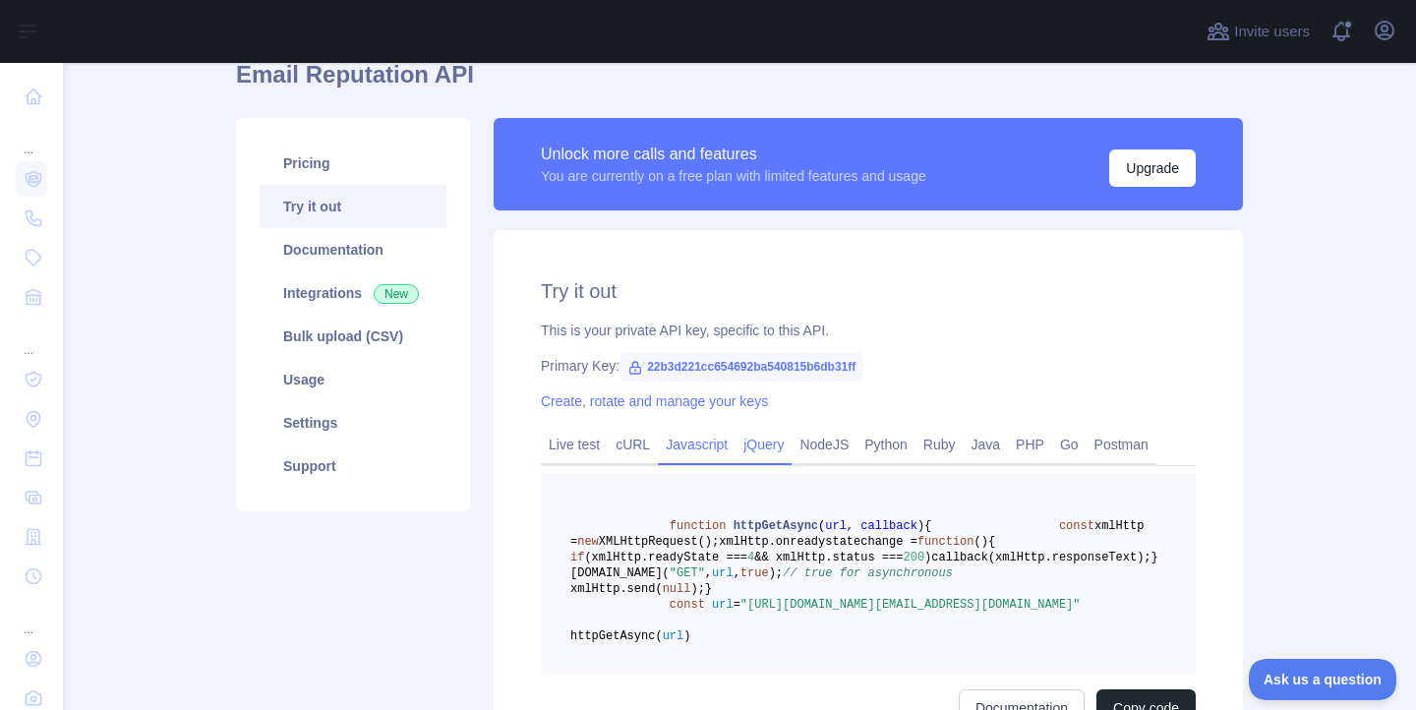
click at [786, 448] on link "jQuery" at bounding box center [764, 444] width 56 height 31
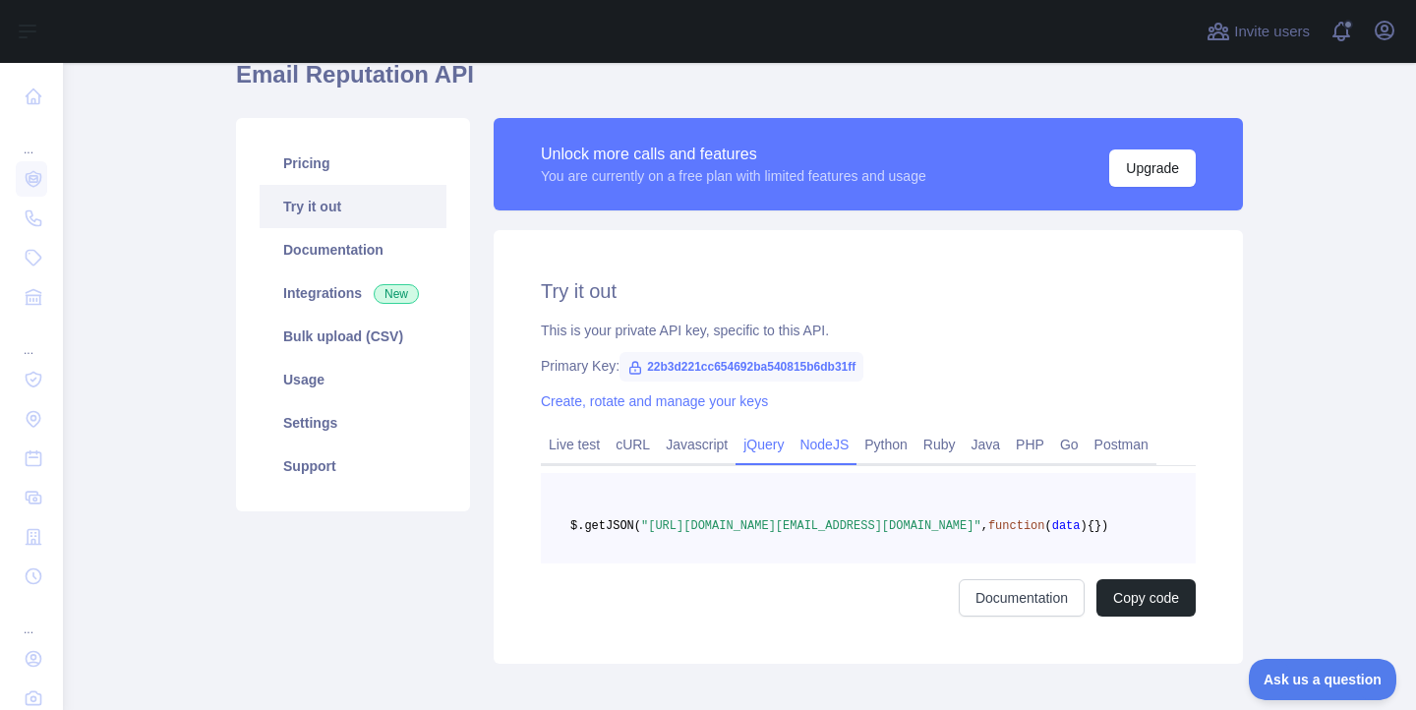
click at [857, 438] on link "NodeJS" at bounding box center [824, 444] width 65 height 31
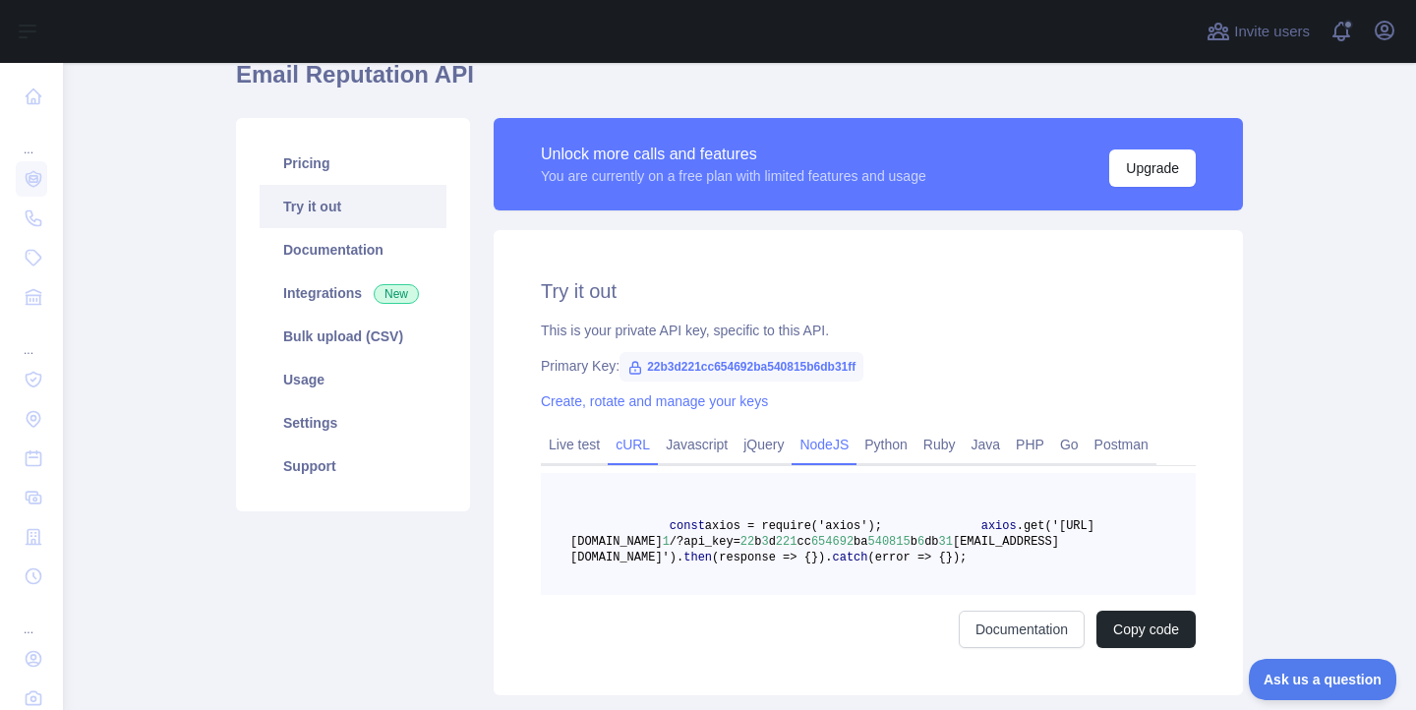
click at [648, 441] on link "cURL" at bounding box center [633, 444] width 50 height 31
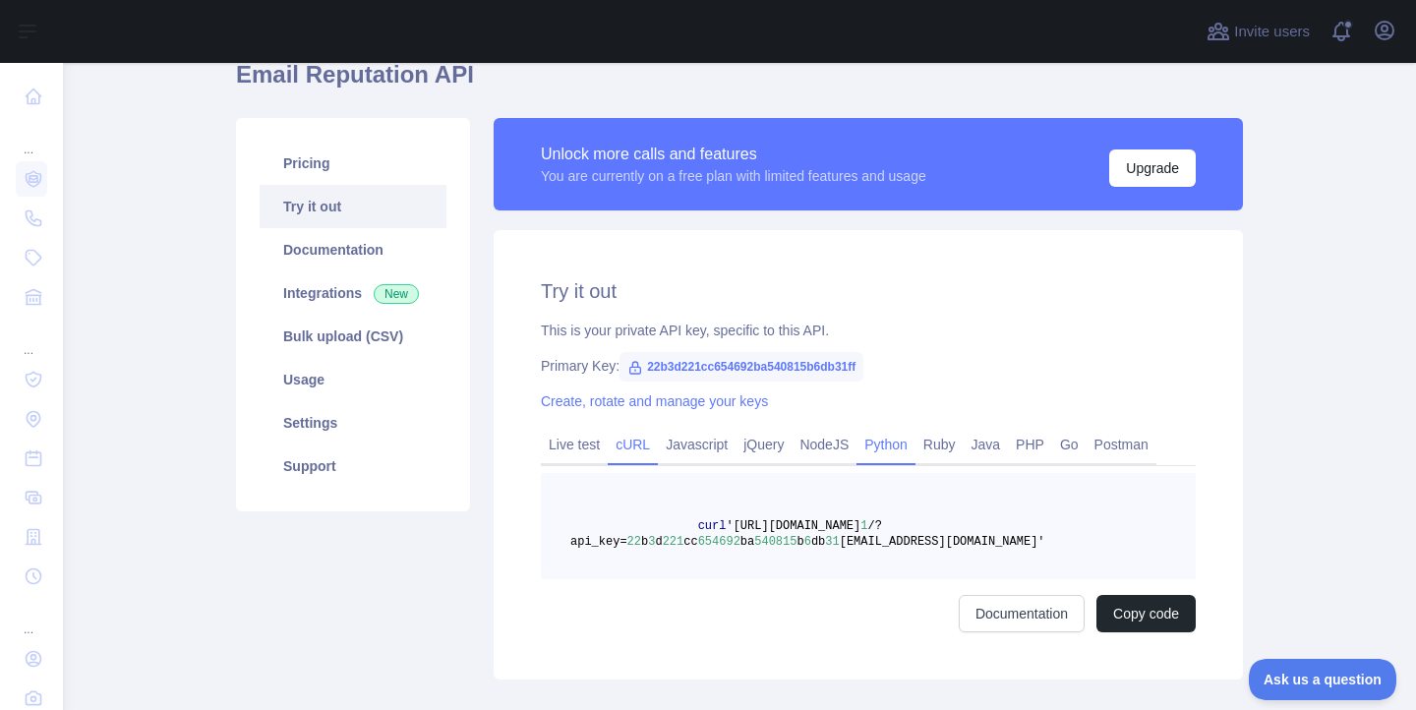
click at [888, 447] on link "Python" at bounding box center [886, 444] width 59 height 31
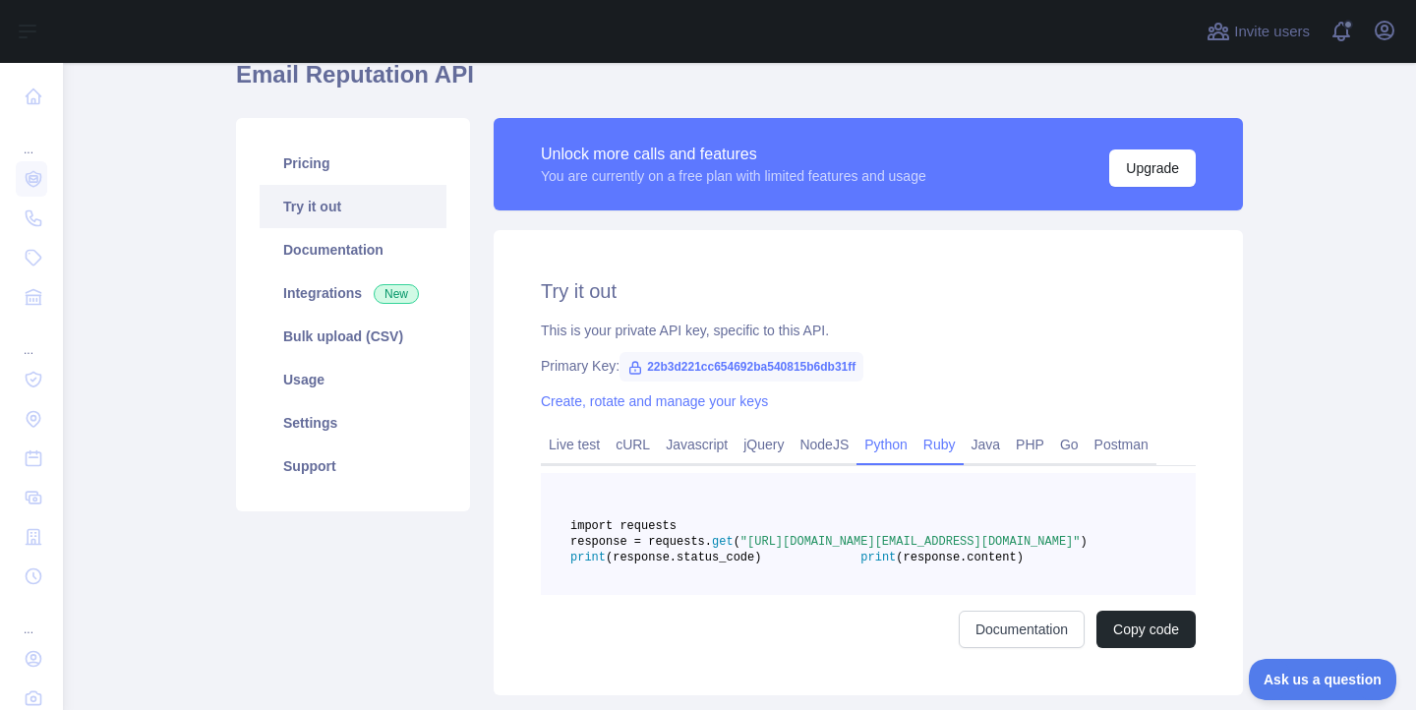
click at [959, 447] on link "Ruby" at bounding box center [940, 444] width 48 height 31
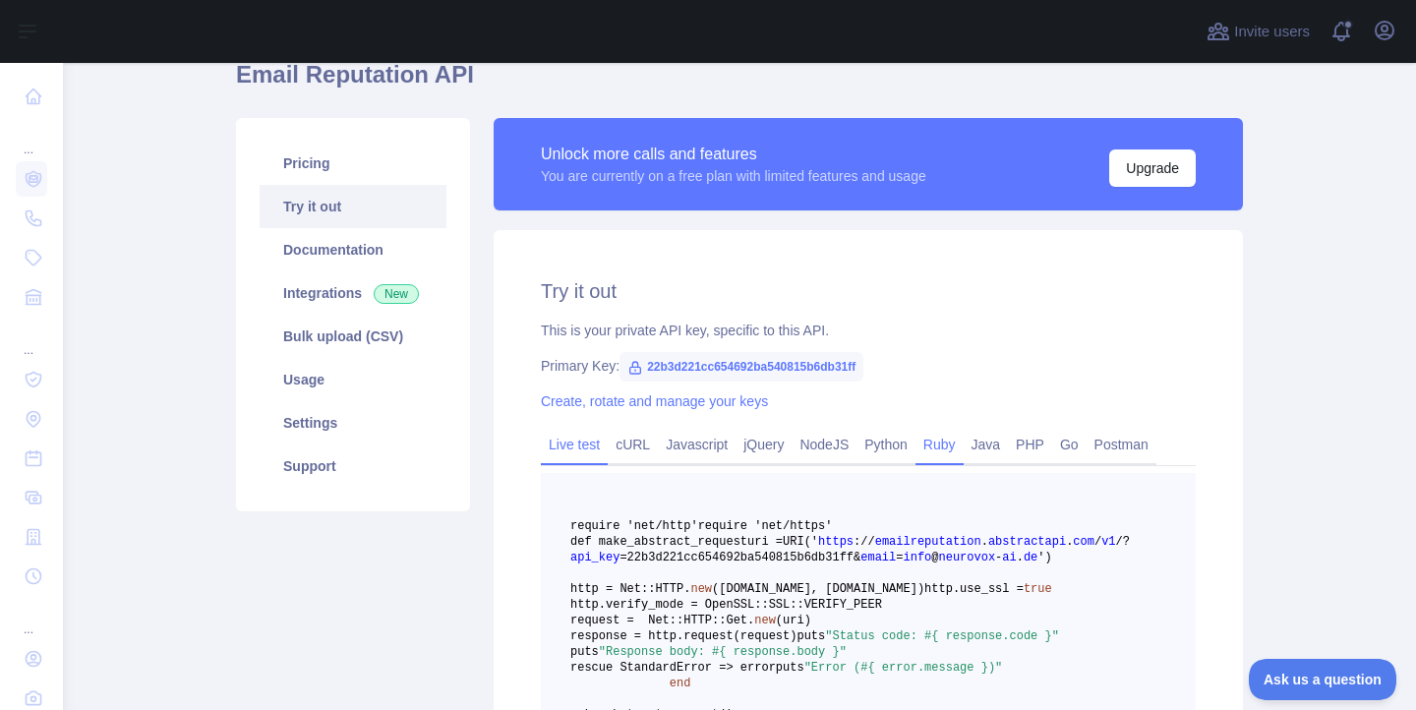
click at [567, 446] on link "Live test" at bounding box center [574, 444] width 67 height 31
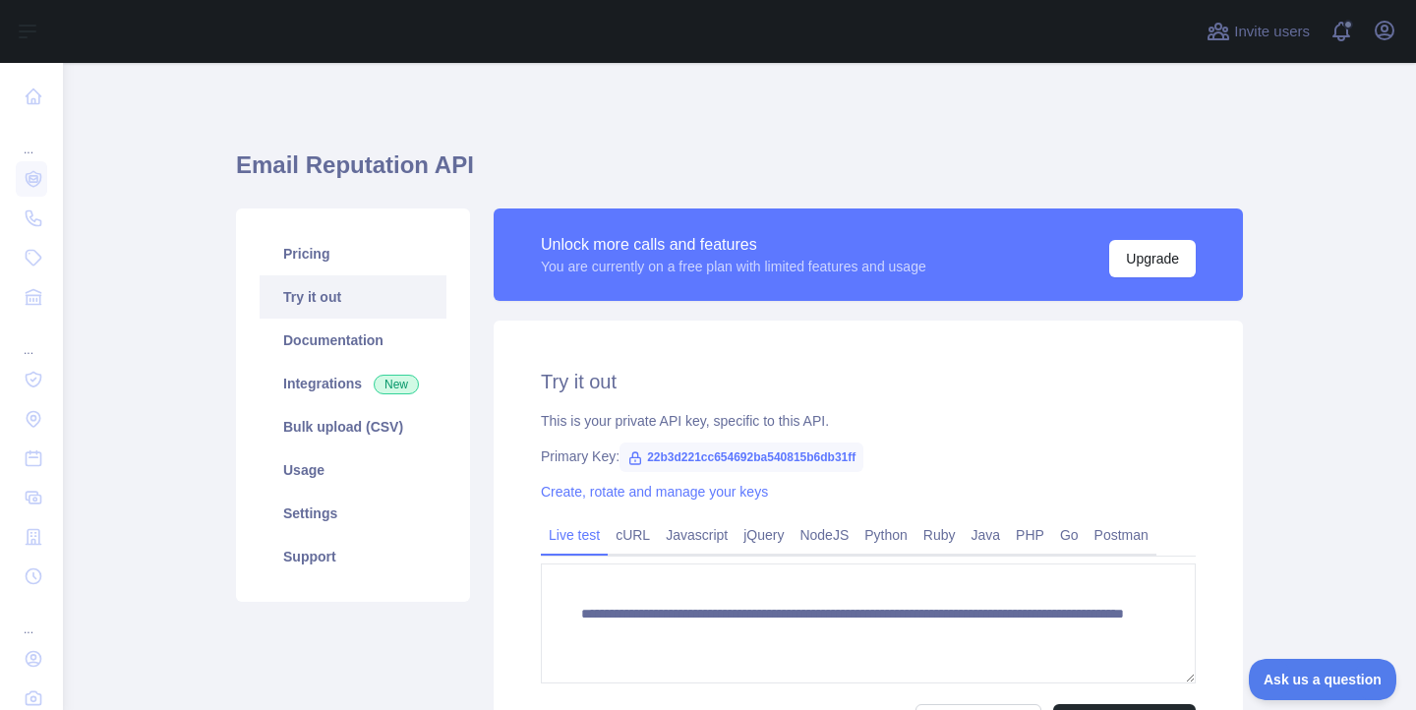
scroll to position [0, 0]
click at [1392, 30] on icon "button" at bounding box center [1385, 31] width 24 height 24
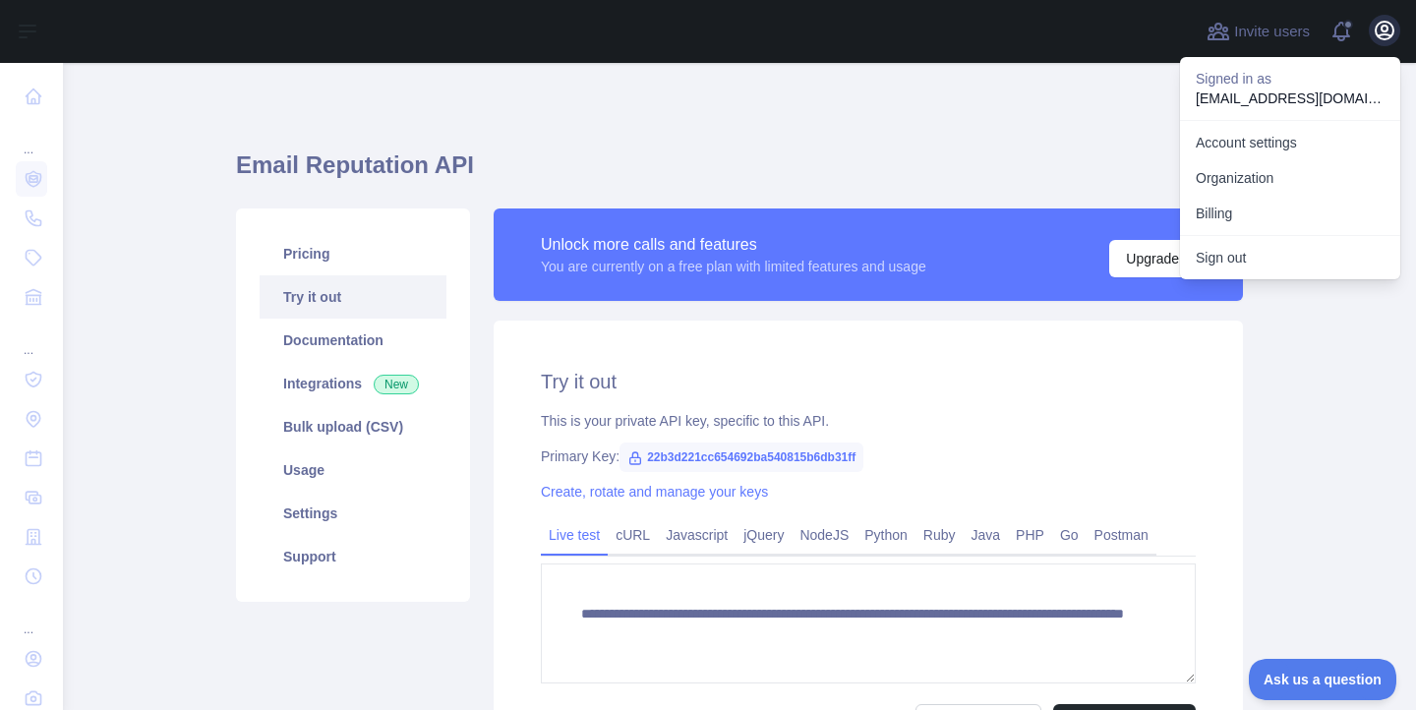
click at [1392, 30] on icon "button" at bounding box center [1385, 31] width 24 height 24
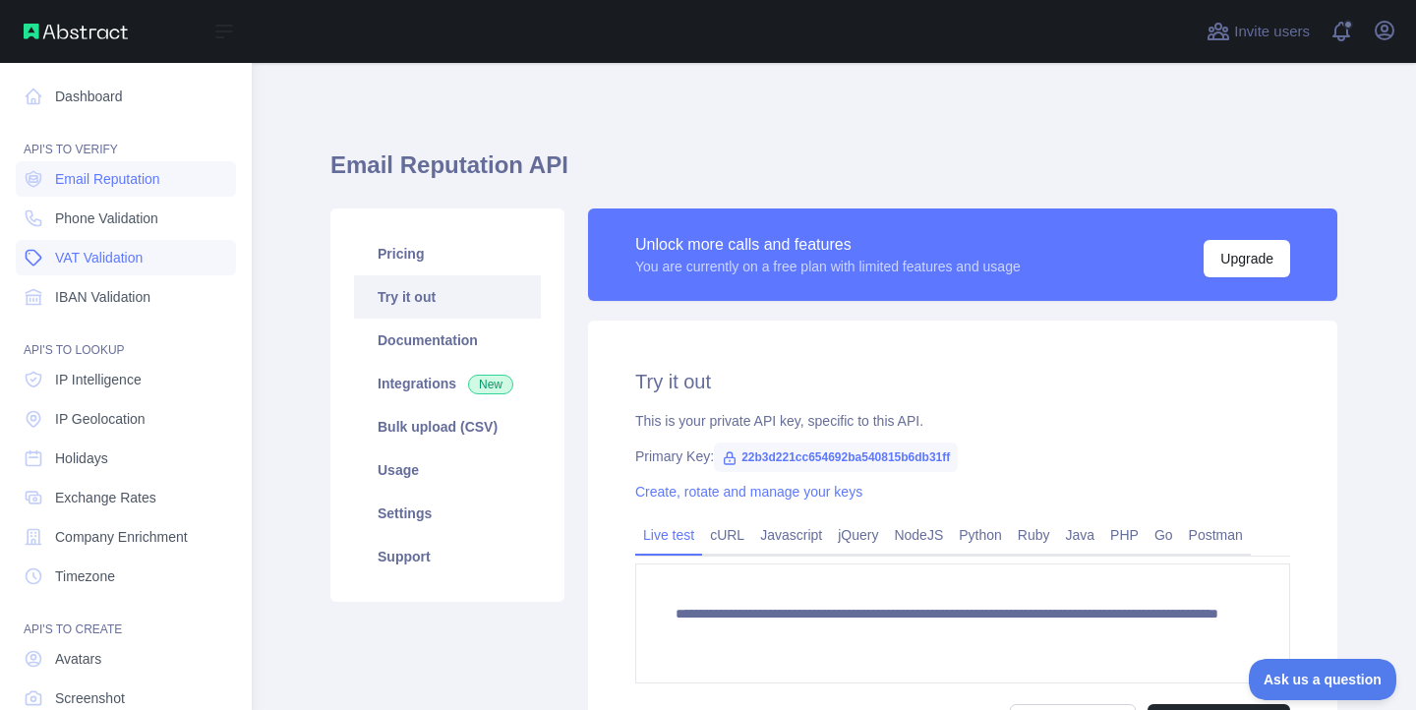
click at [90, 251] on span "VAT Validation" at bounding box center [99, 258] width 88 height 20
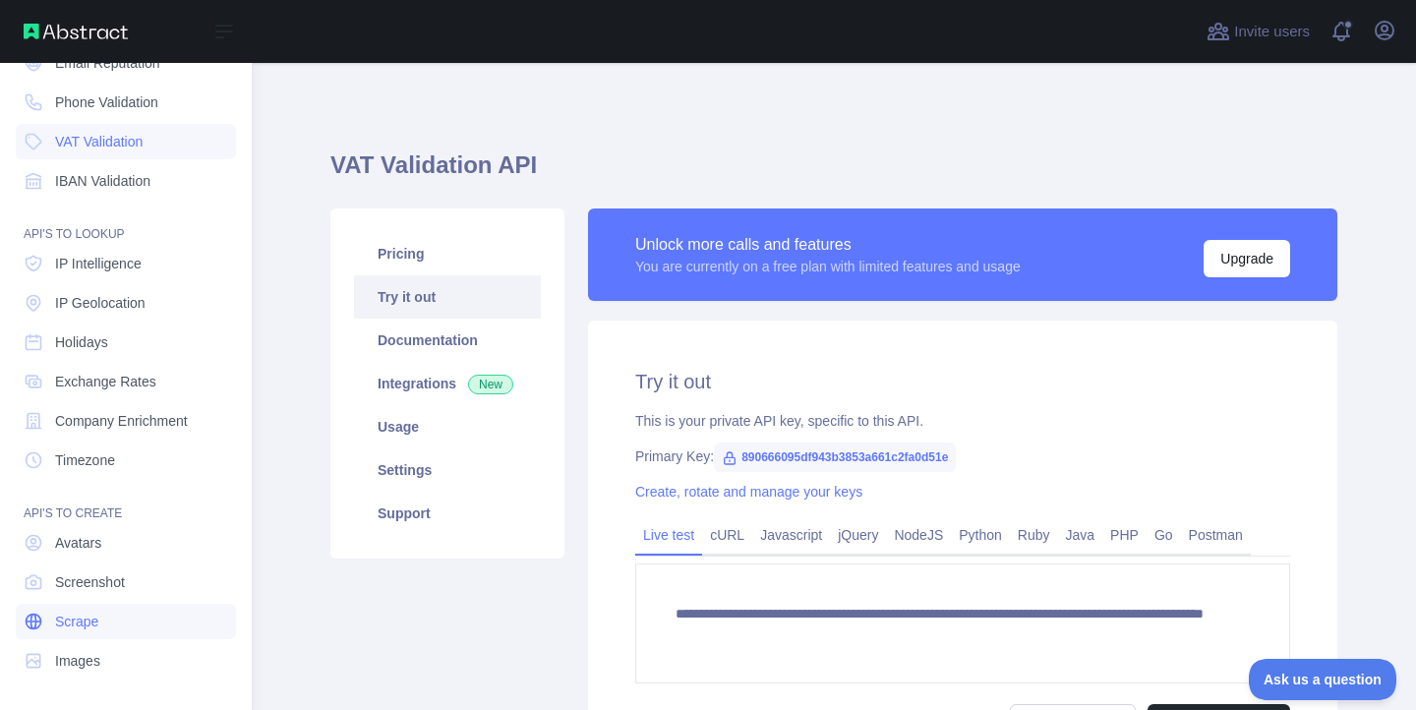
click at [80, 626] on span "Scrape" at bounding box center [76, 622] width 43 height 20
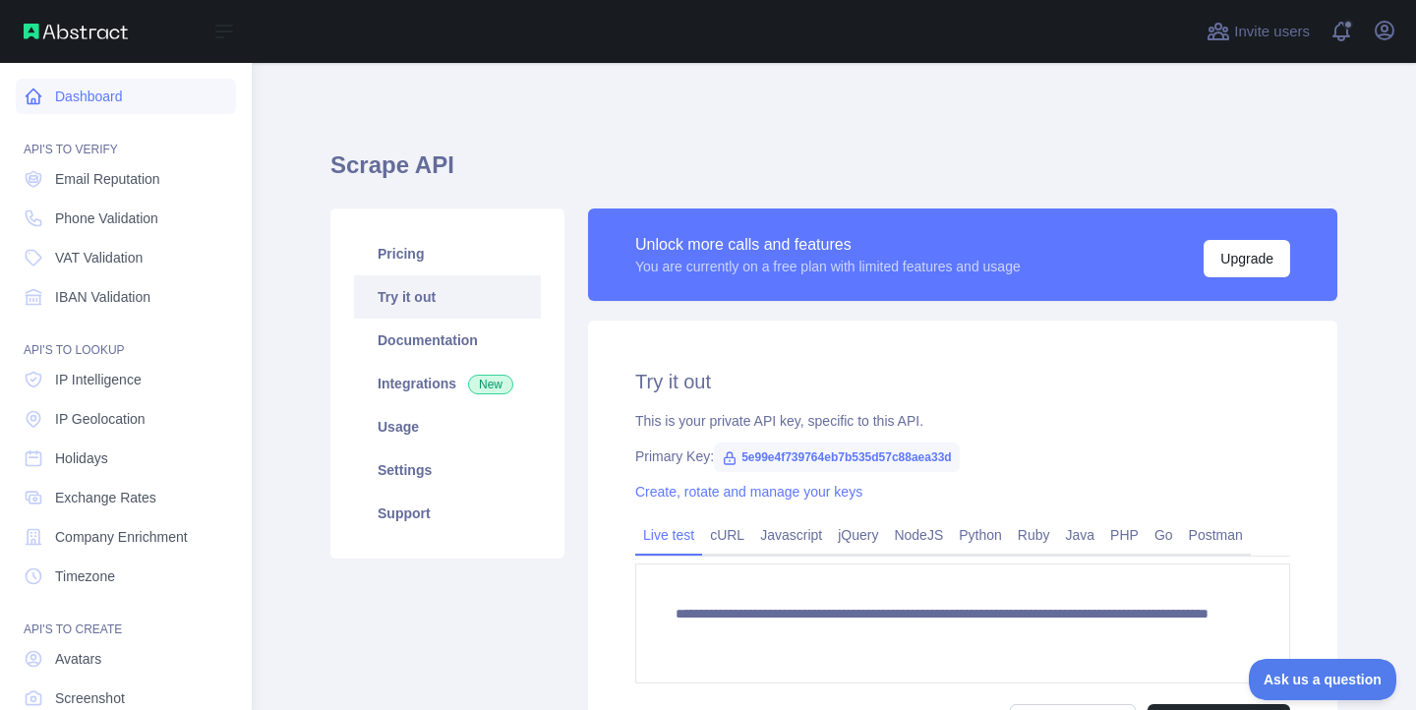
click at [109, 97] on link "Dashboard" at bounding box center [126, 96] width 220 height 35
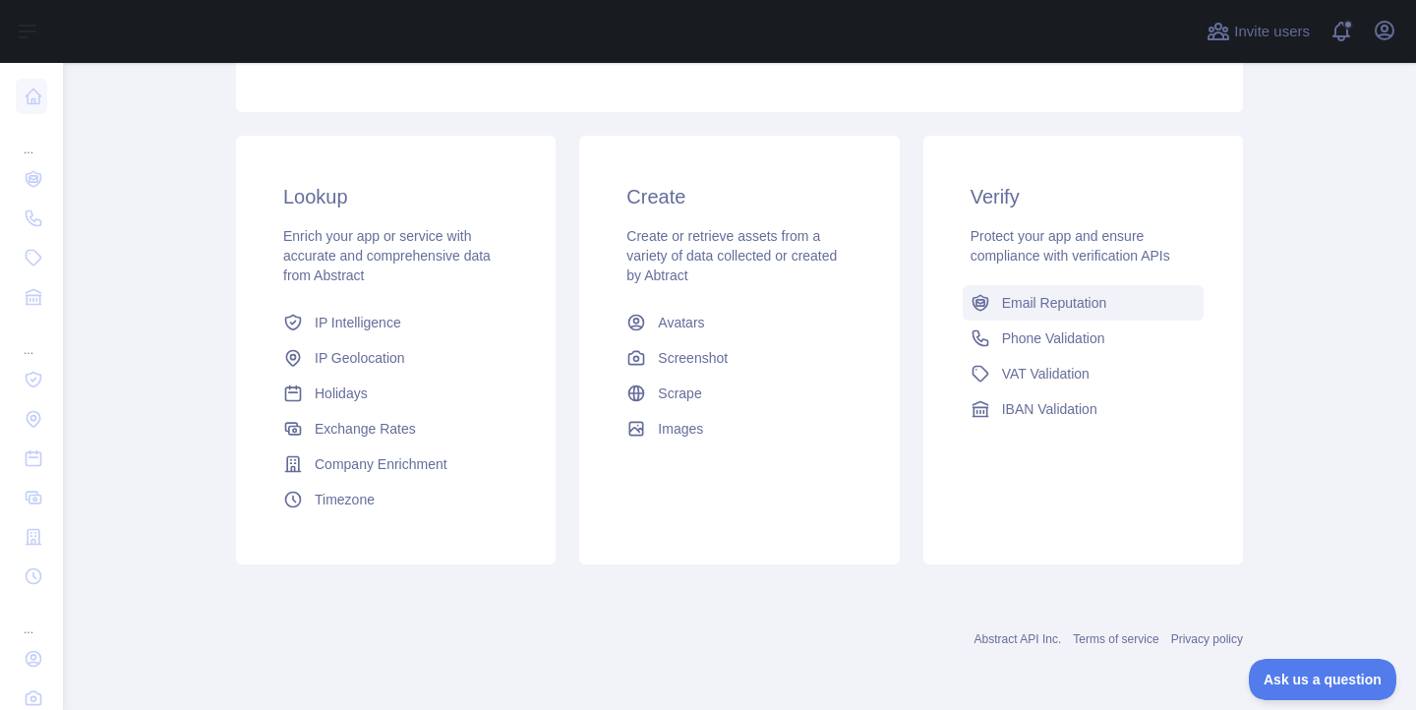
click at [997, 303] on link "Email Reputation" at bounding box center [1083, 302] width 241 height 35
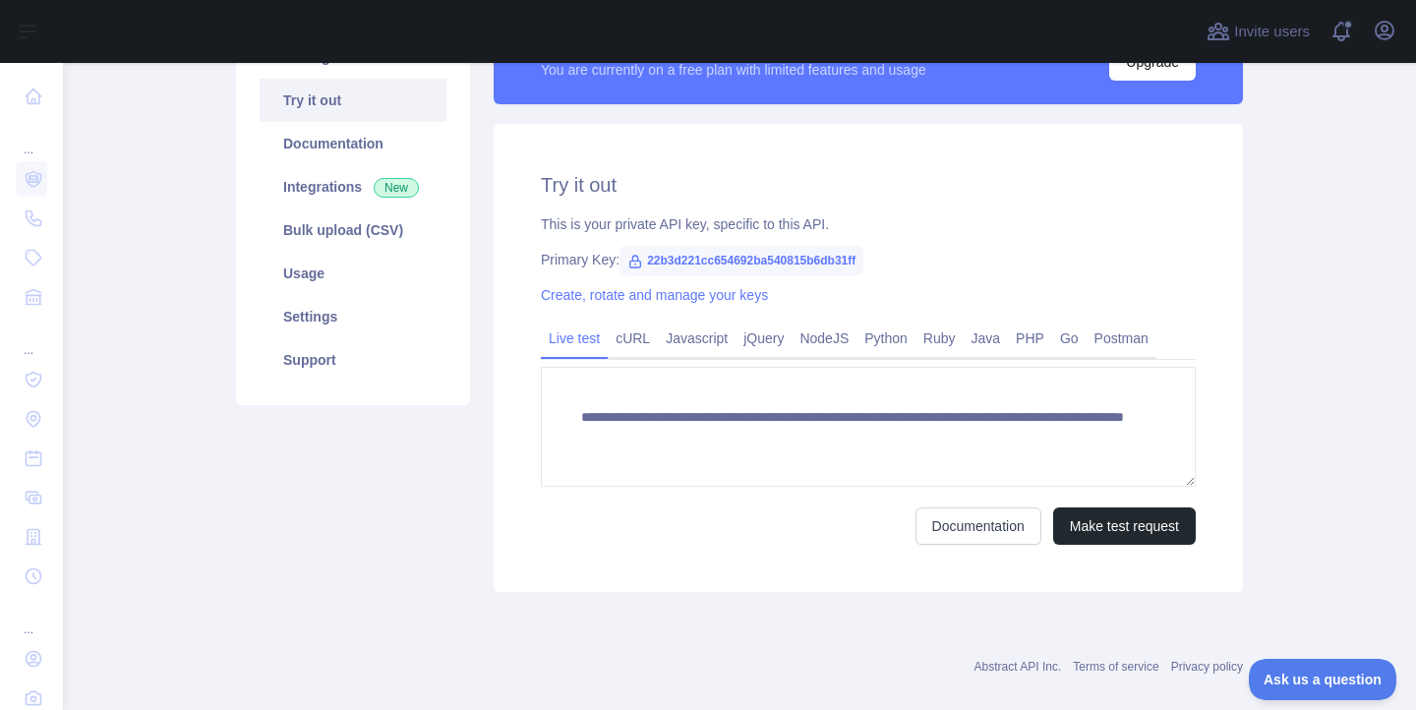
scroll to position [196, 0]
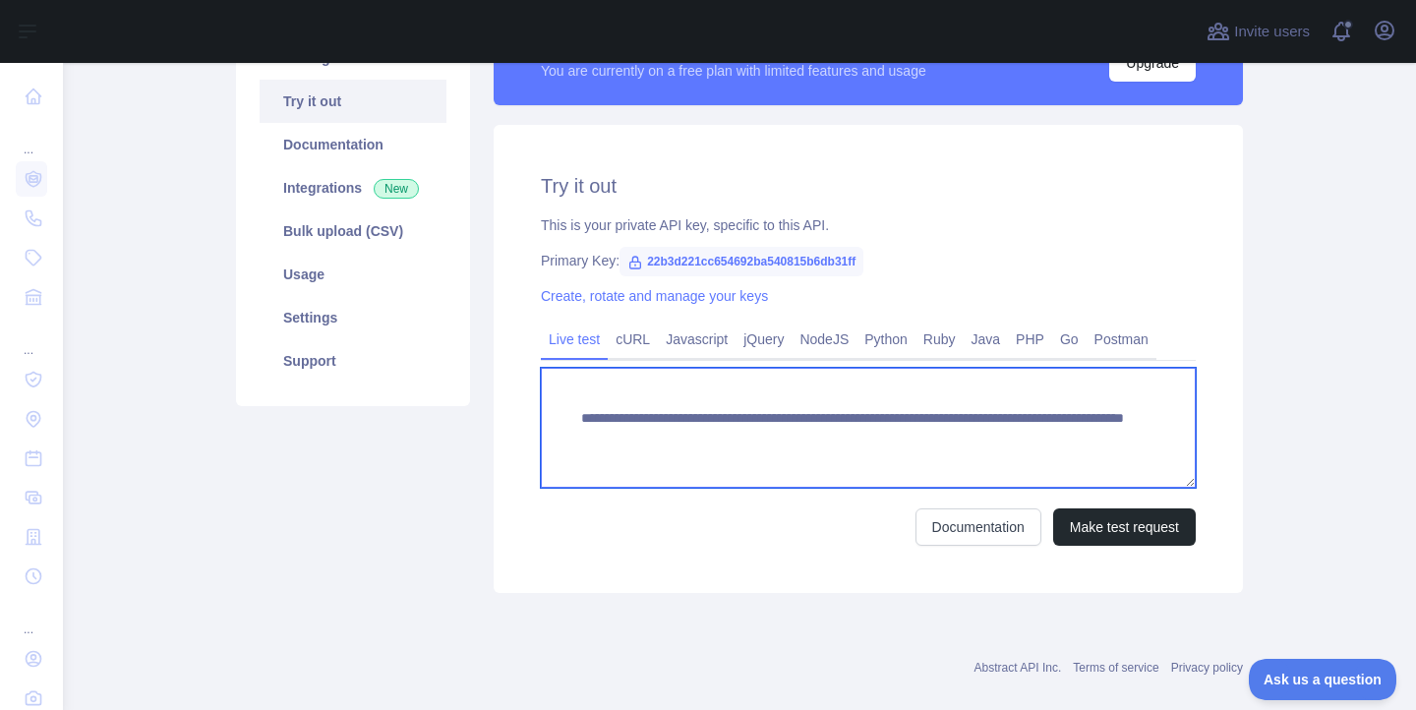
drag, startPoint x: 584, startPoint y: 424, endPoint x: 857, endPoint y: 419, distance: 272.5
click at [857, 419] on textarea "**********" at bounding box center [868, 428] width 655 height 120
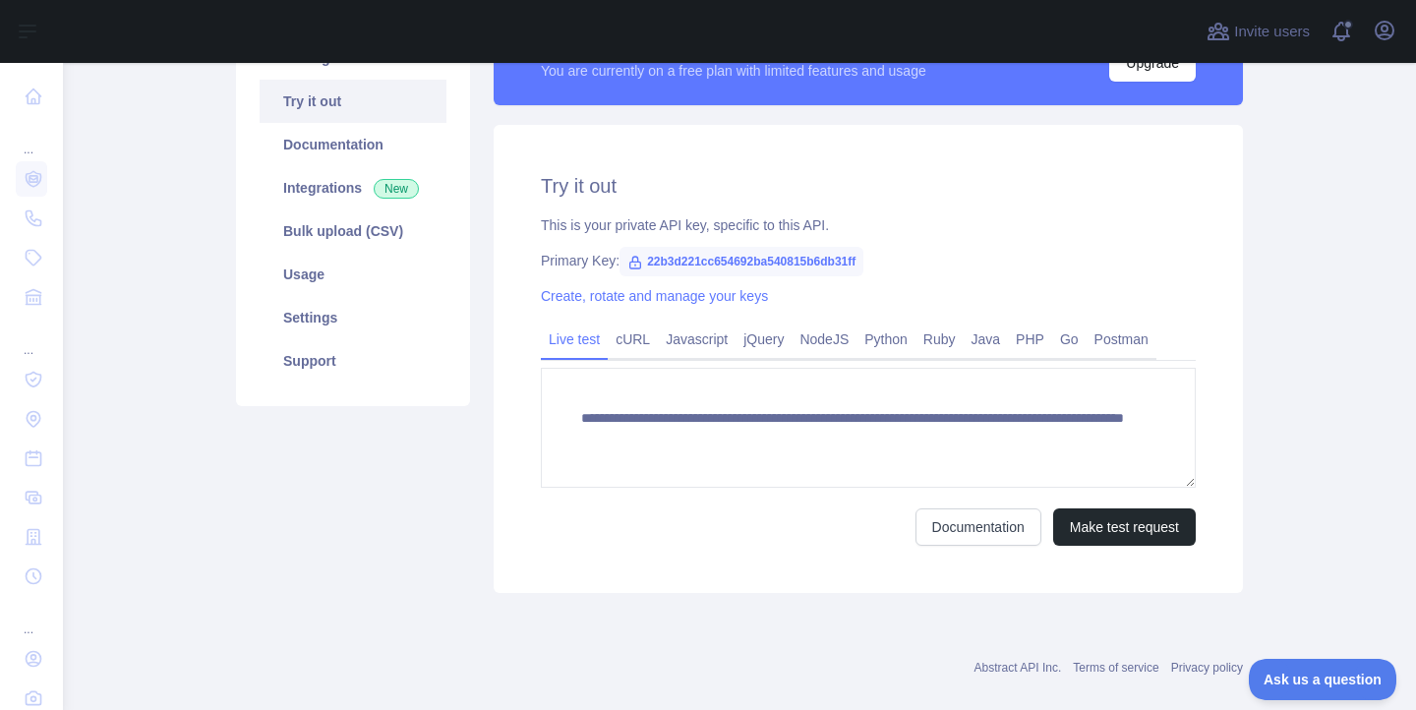
click at [844, 289] on div "Create, rotate and manage your keys" at bounding box center [868, 296] width 655 height 20
drag, startPoint x: 884, startPoint y: 265, endPoint x: 650, endPoint y: 267, distance: 234.1
click at [650, 267] on span "22b3d221cc654692ba540815b6db31ff" at bounding box center [742, 262] width 244 height 30
copy div "22b3d221cc654692ba540815b6db31ff"
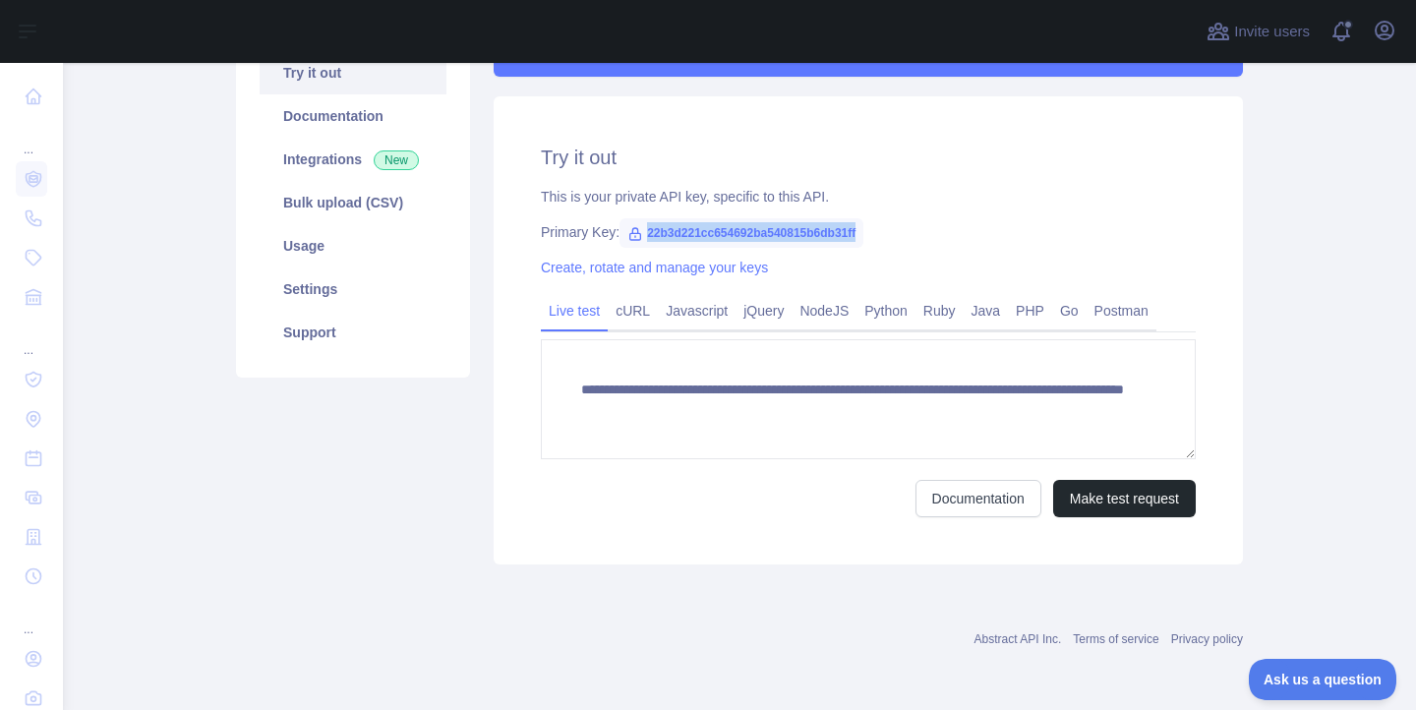
scroll to position [224, 0]
click at [945, 498] on link "Documentation" at bounding box center [979, 498] width 126 height 37
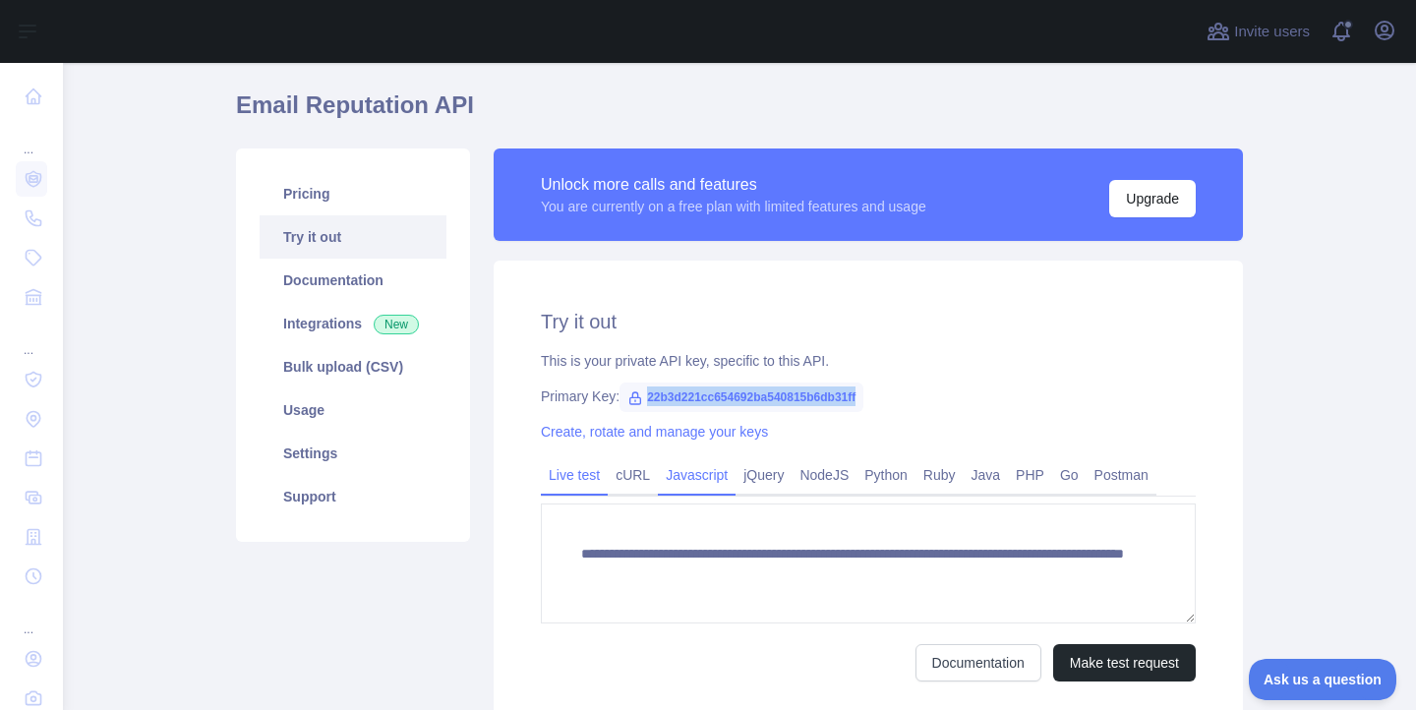
scroll to position [83, 0]
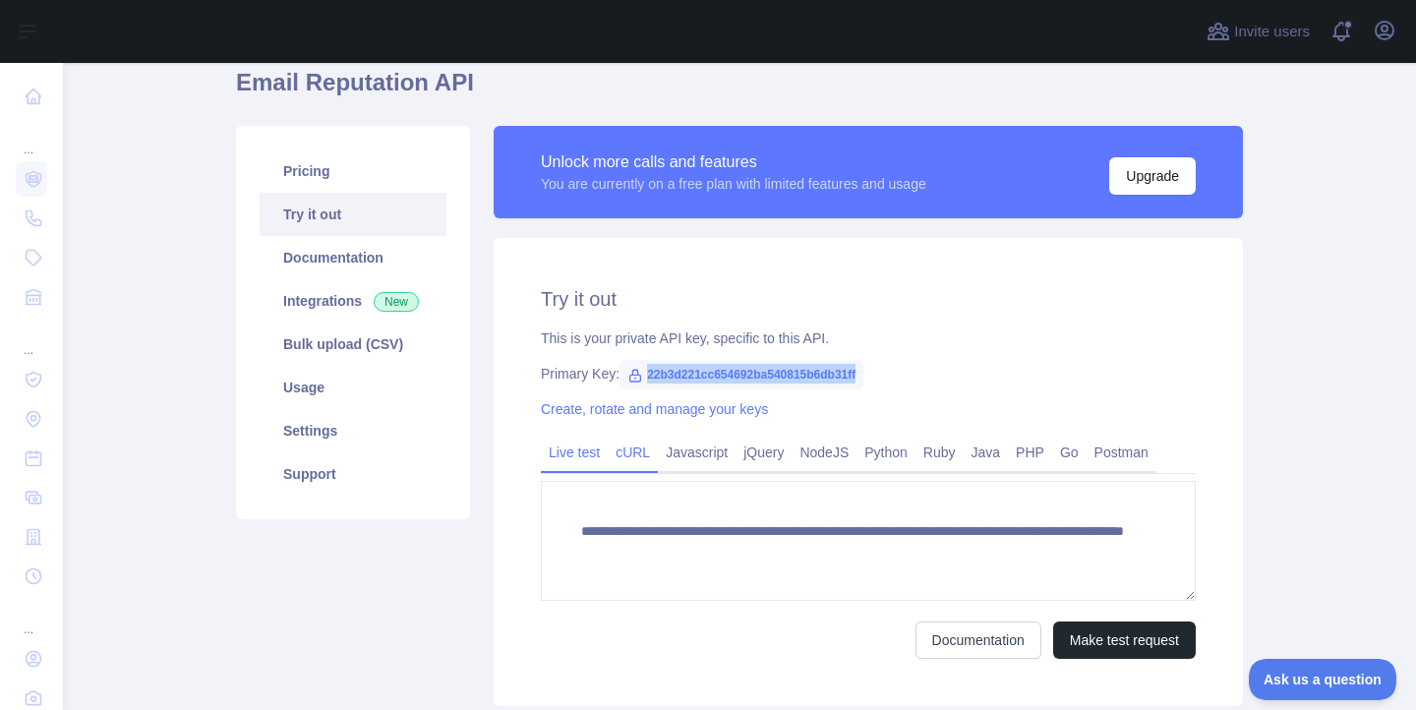
click at [635, 457] on link "cURL" at bounding box center [633, 452] width 50 height 31
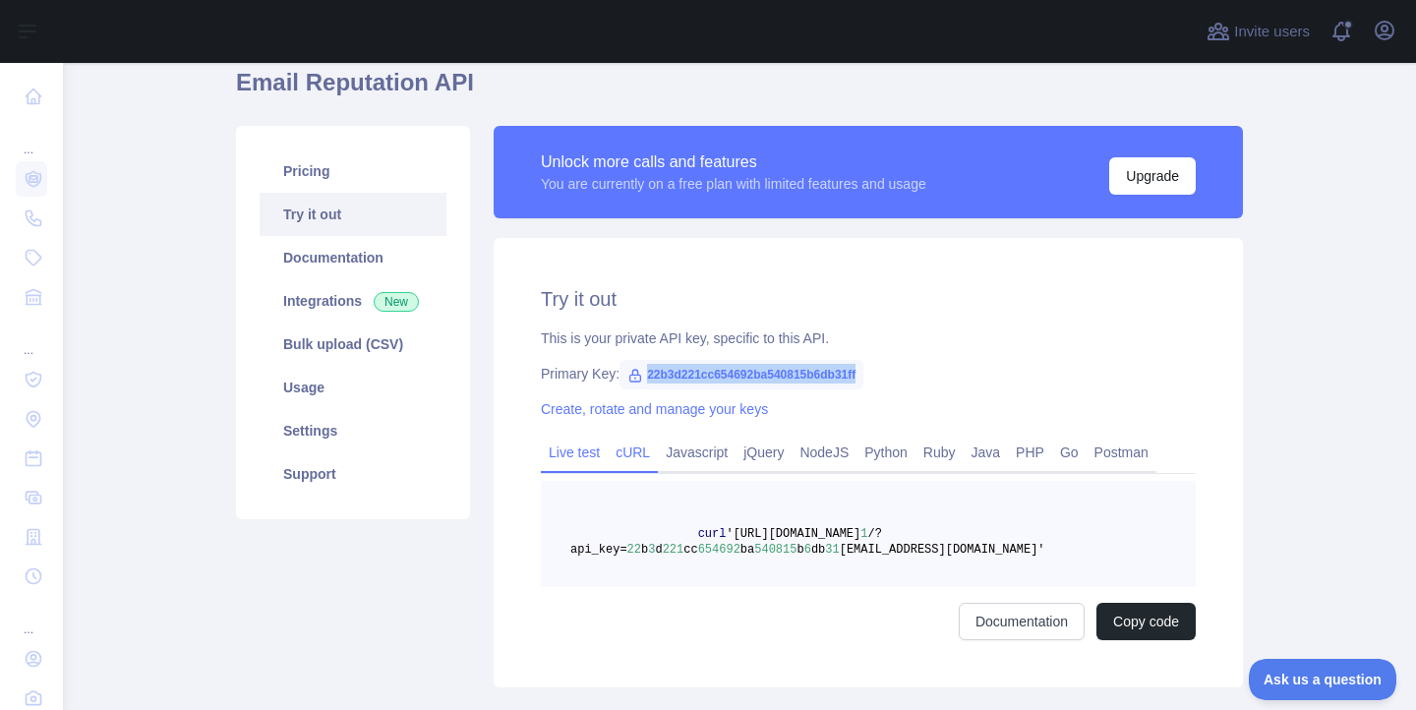
click at [596, 451] on link "Live test" at bounding box center [574, 452] width 67 height 31
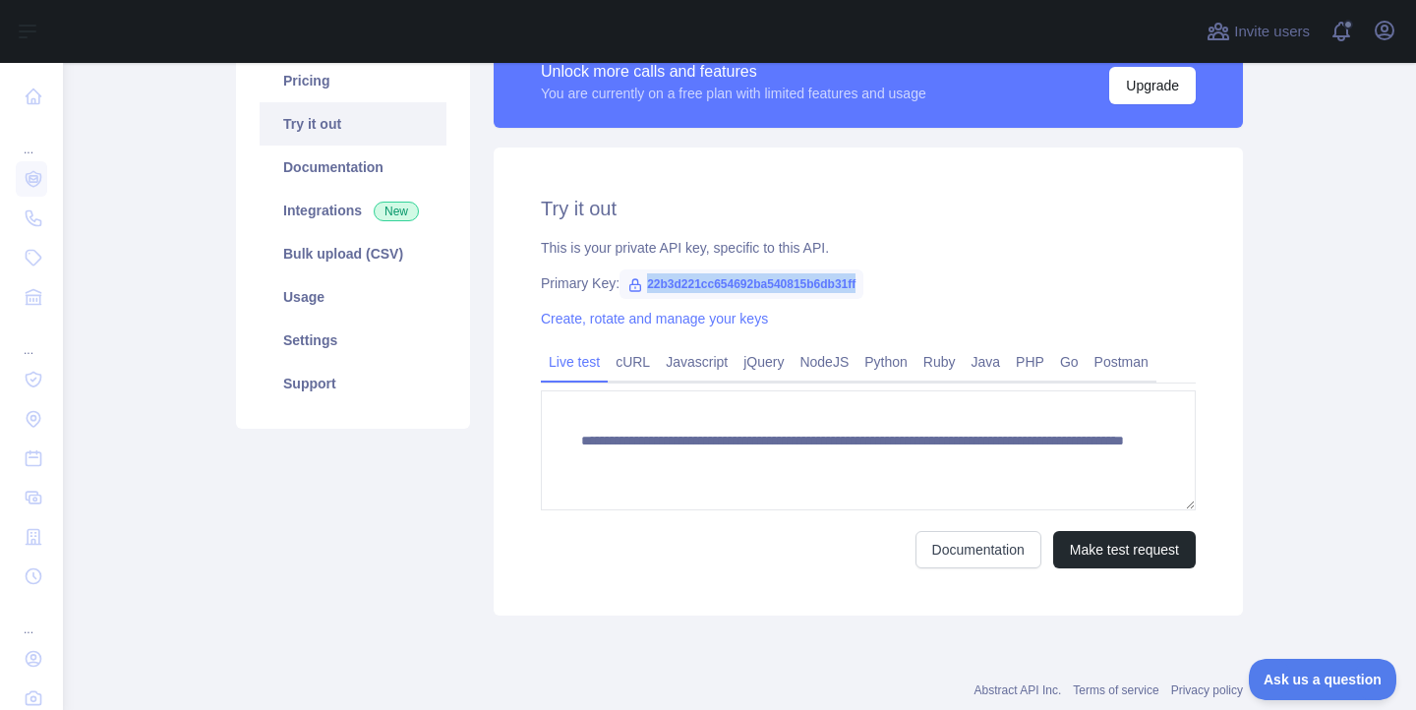
scroll to position [157, 0]
